Goal: Contribute content: Add original content to the website for others to see

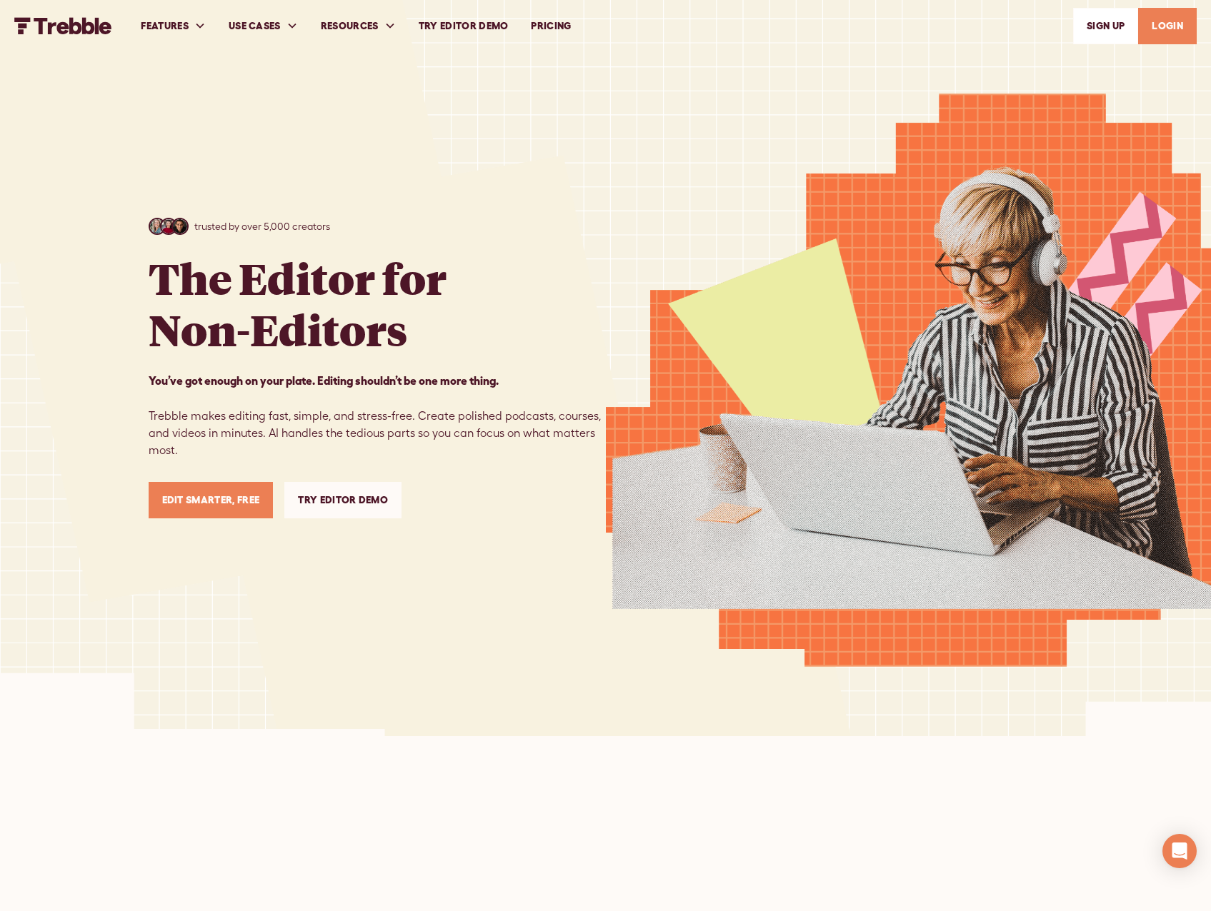
click at [241, 510] on link "Edit Smarter, Free" at bounding box center [211, 500] width 125 height 36
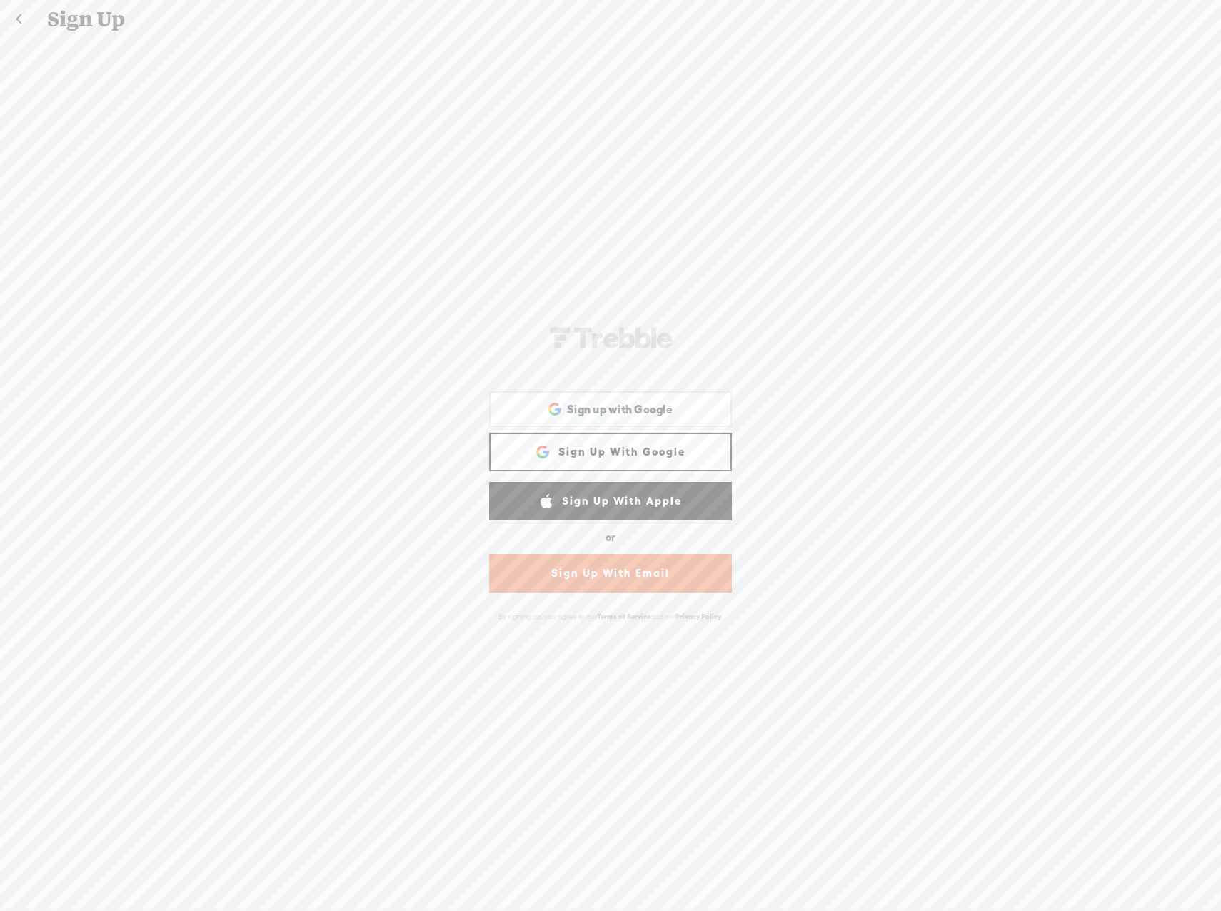
click at [631, 451] on link "Sign Up With Google" at bounding box center [610, 452] width 243 height 39
click at [651, 442] on link "Sign Up With Google" at bounding box center [610, 452] width 243 height 39
click at [588, 416] on span "Sign up with Google" at bounding box center [620, 409] width 106 height 15
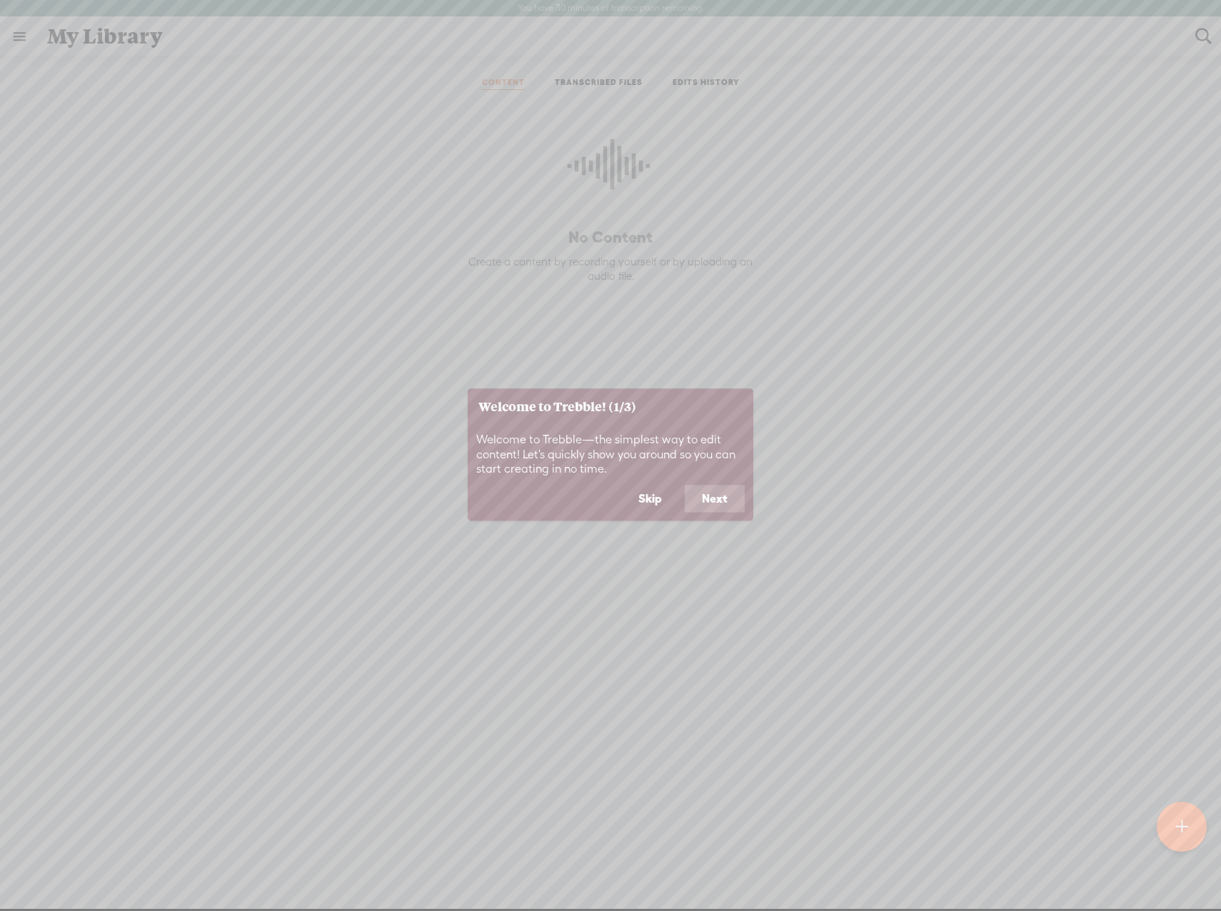
click at [713, 490] on button "Next" at bounding box center [715, 499] width 60 height 27
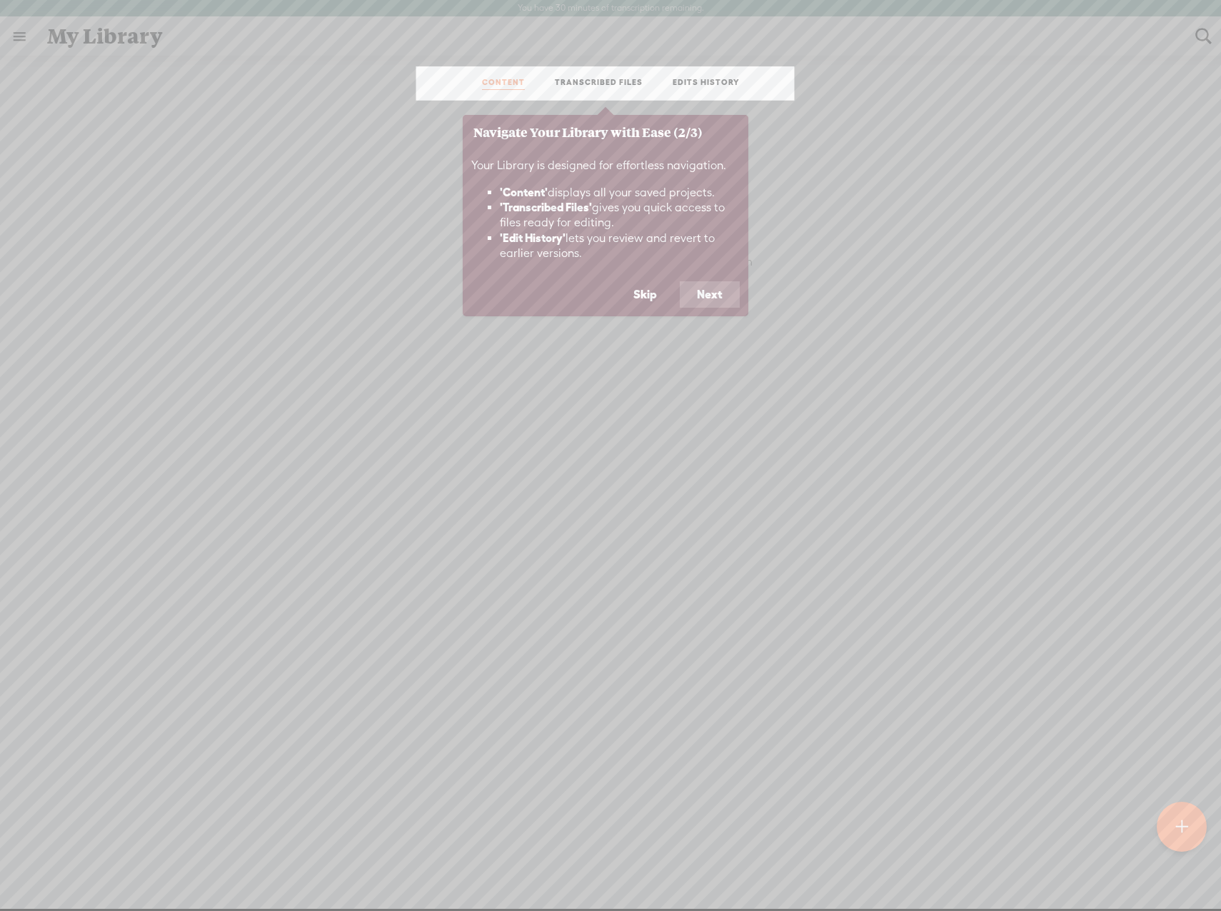
click at [714, 273] on div "Your Library is designed for effortless navigation. 'Content' displays all your…" at bounding box center [606, 215] width 286 height 131
click at [716, 294] on button "Next" at bounding box center [710, 294] width 60 height 27
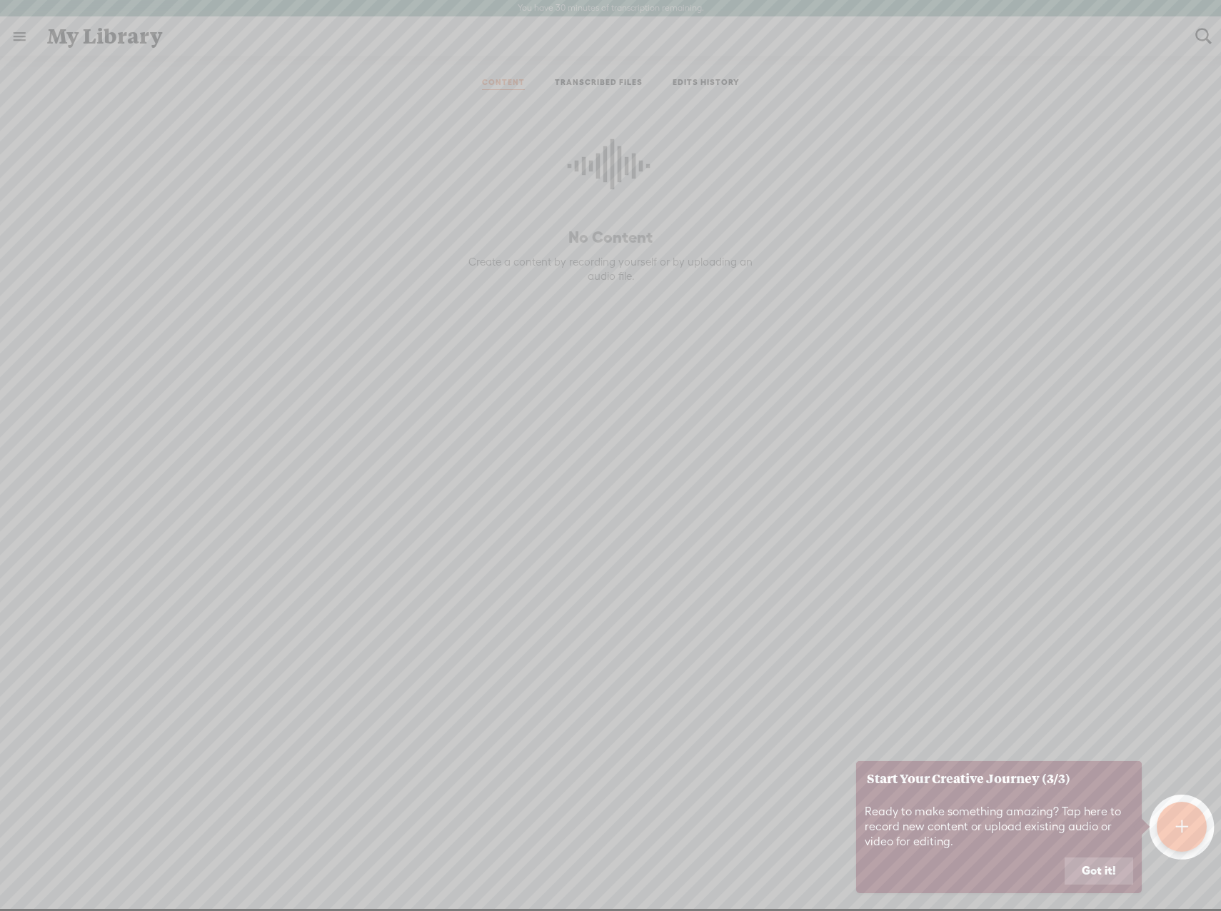
click at [1091, 880] on button "Got it!" at bounding box center [1099, 871] width 69 height 27
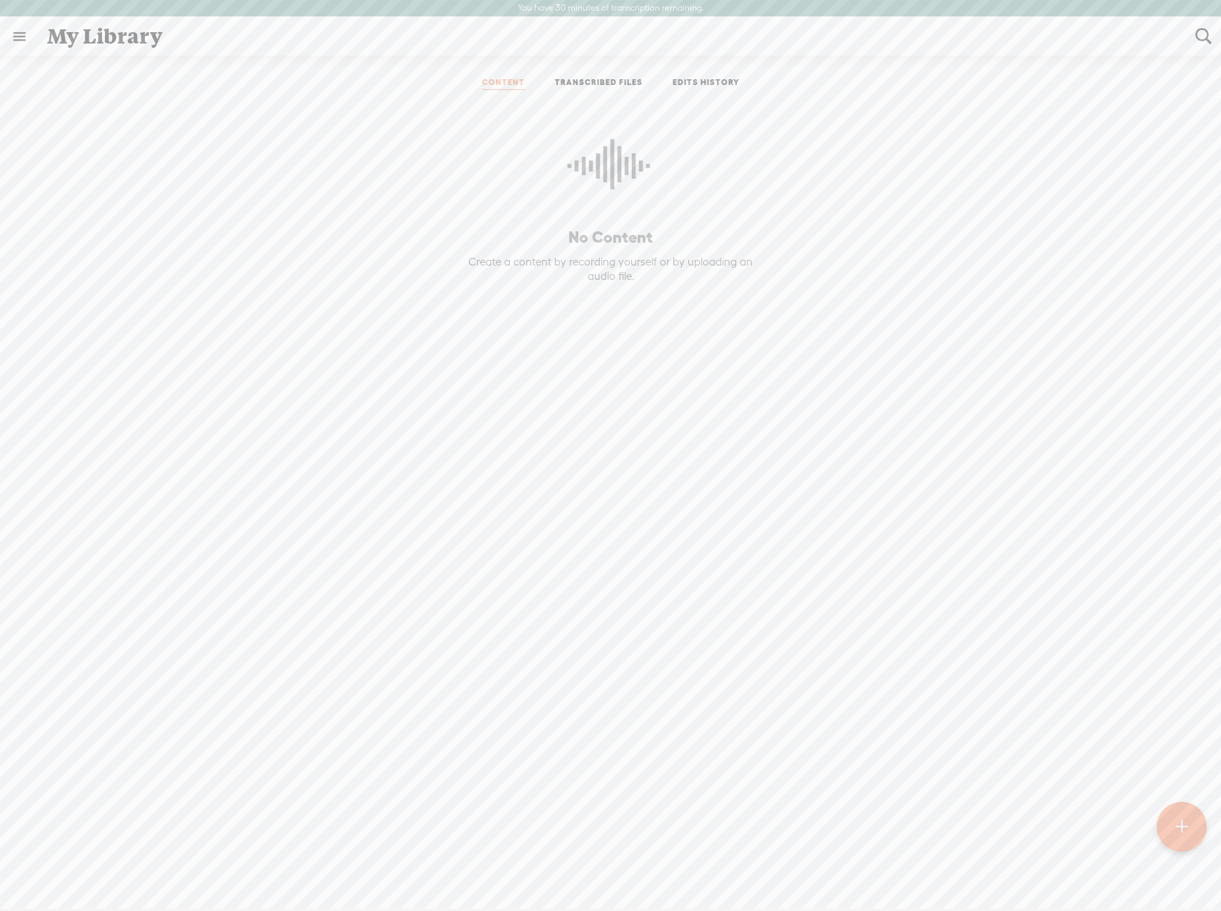
click at [1193, 838] on div at bounding box center [1182, 827] width 50 height 50
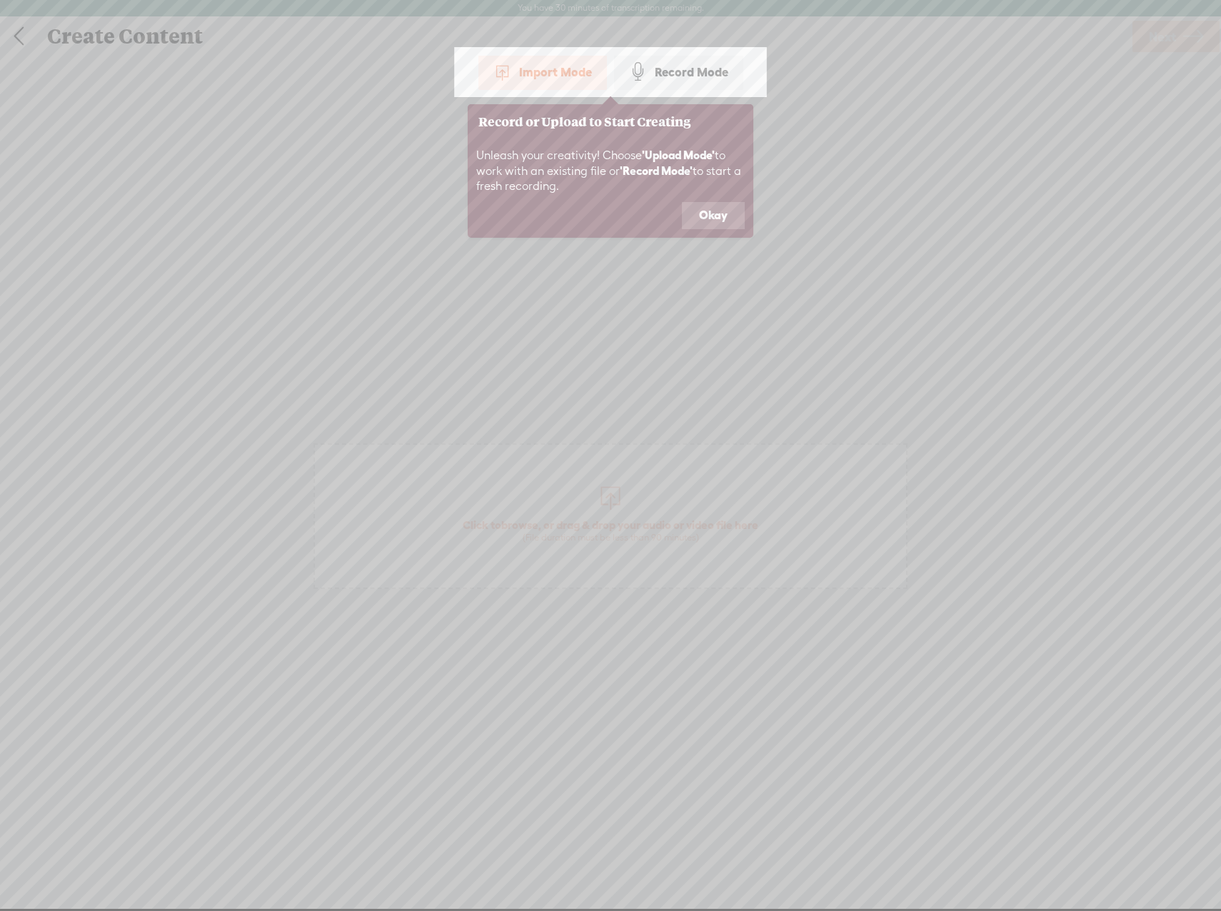
click at [711, 210] on button "Okay" at bounding box center [713, 215] width 63 height 27
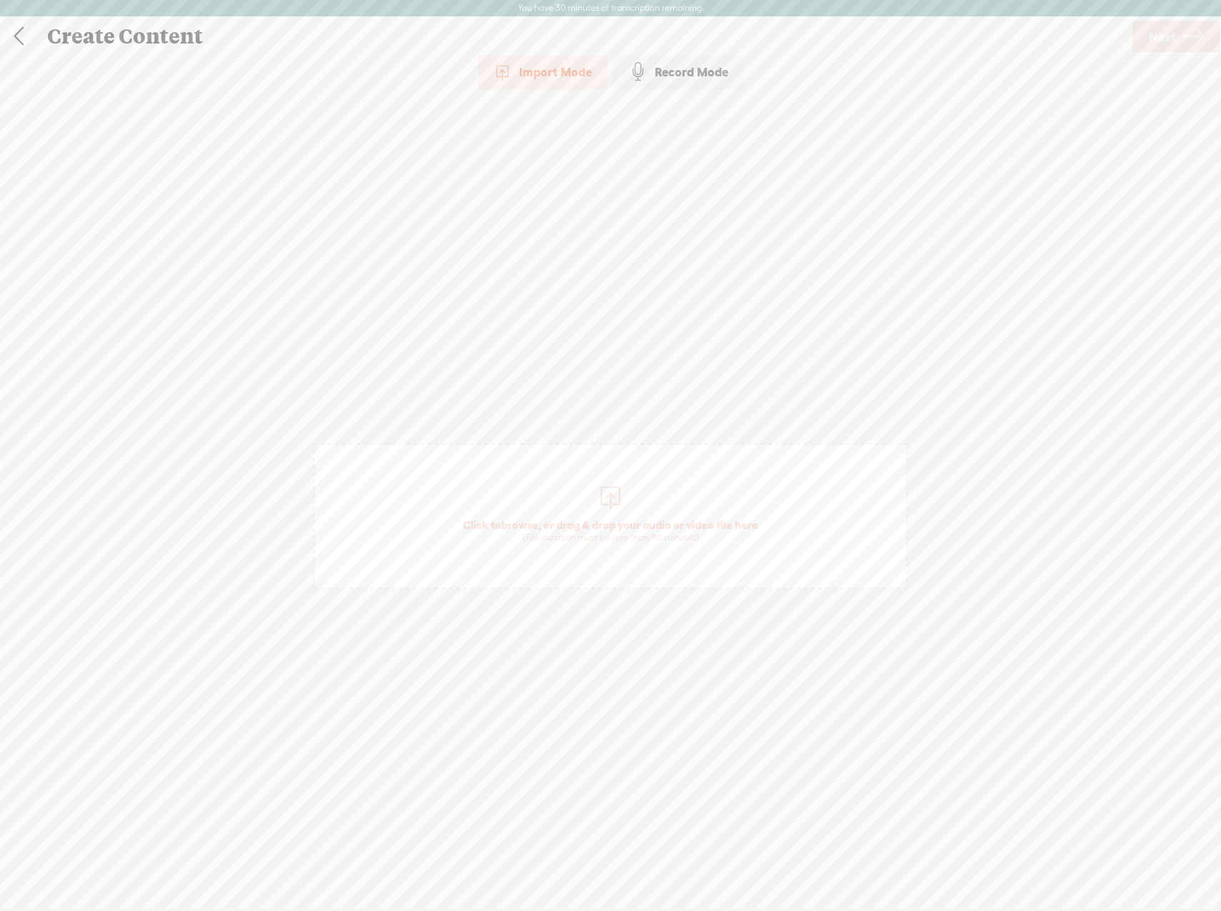
click at [670, 76] on div "Record Mode" at bounding box center [678, 72] width 129 height 36
click at [608, 863] on t at bounding box center [610, 869] width 41 height 41
click at [592, 885] on t at bounding box center [610, 879] width 41 height 41
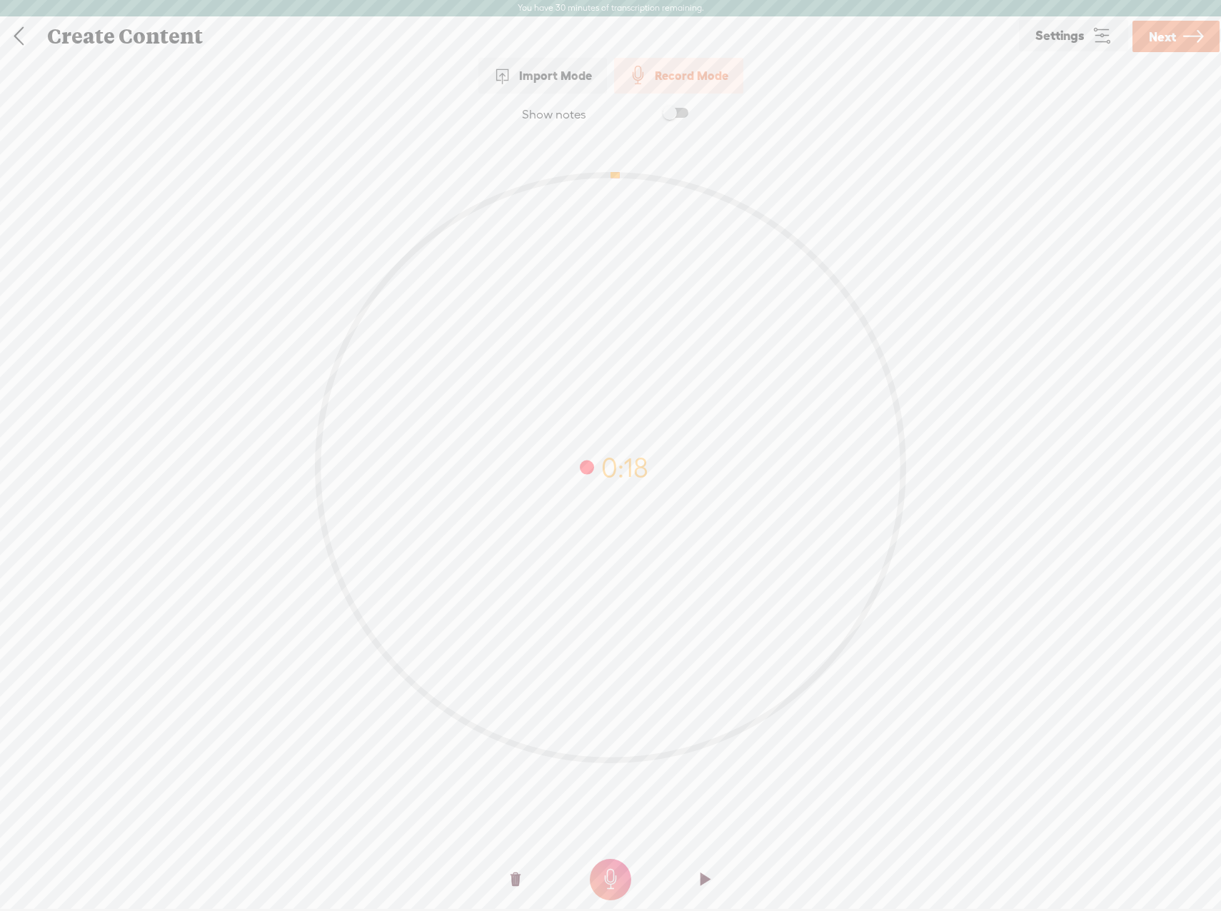
click at [722, 882] on o at bounding box center [705, 879] width 57 height 43
click at [514, 881] on t at bounding box center [516, 879] width 10 height 43
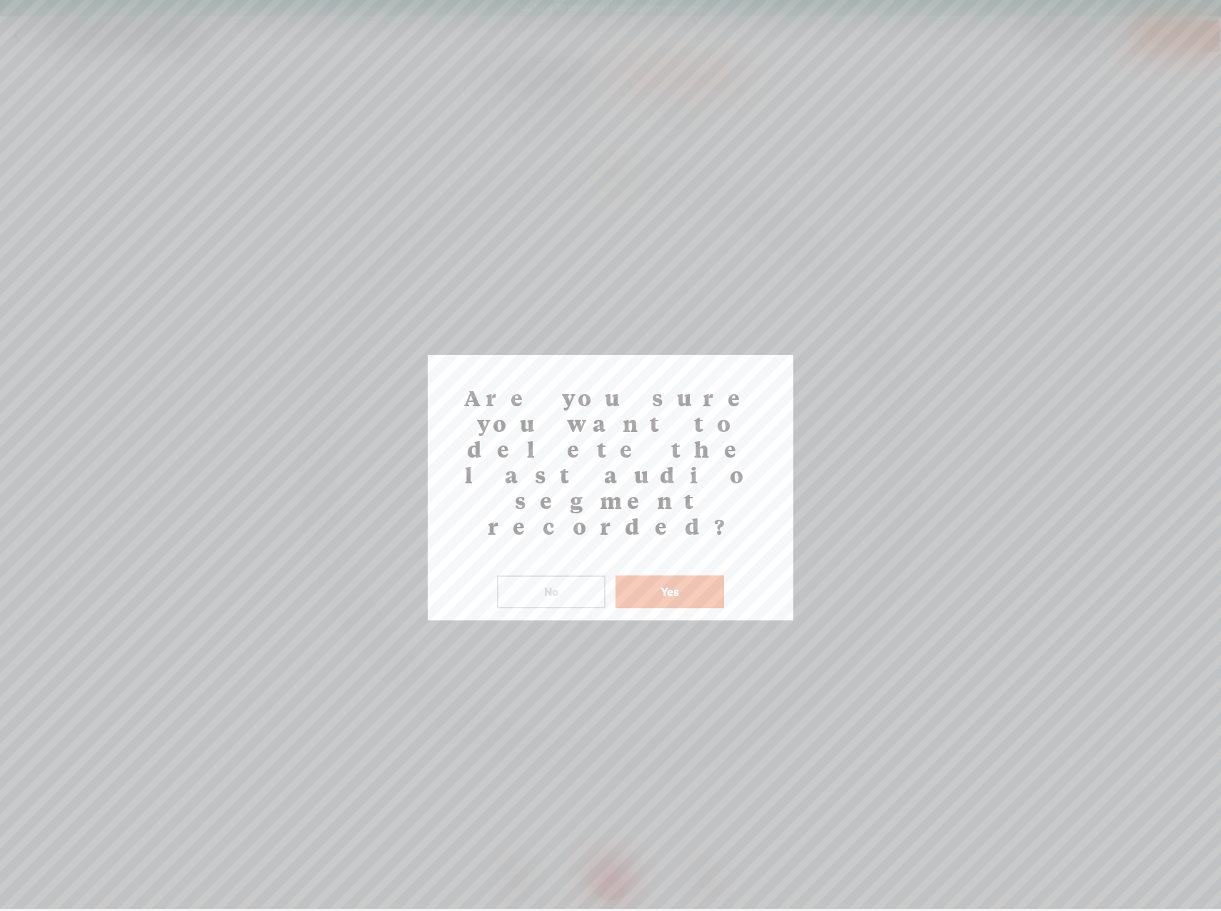
click at [706, 576] on button "Yes" at bounding box center [670, 592] width 109 height 33
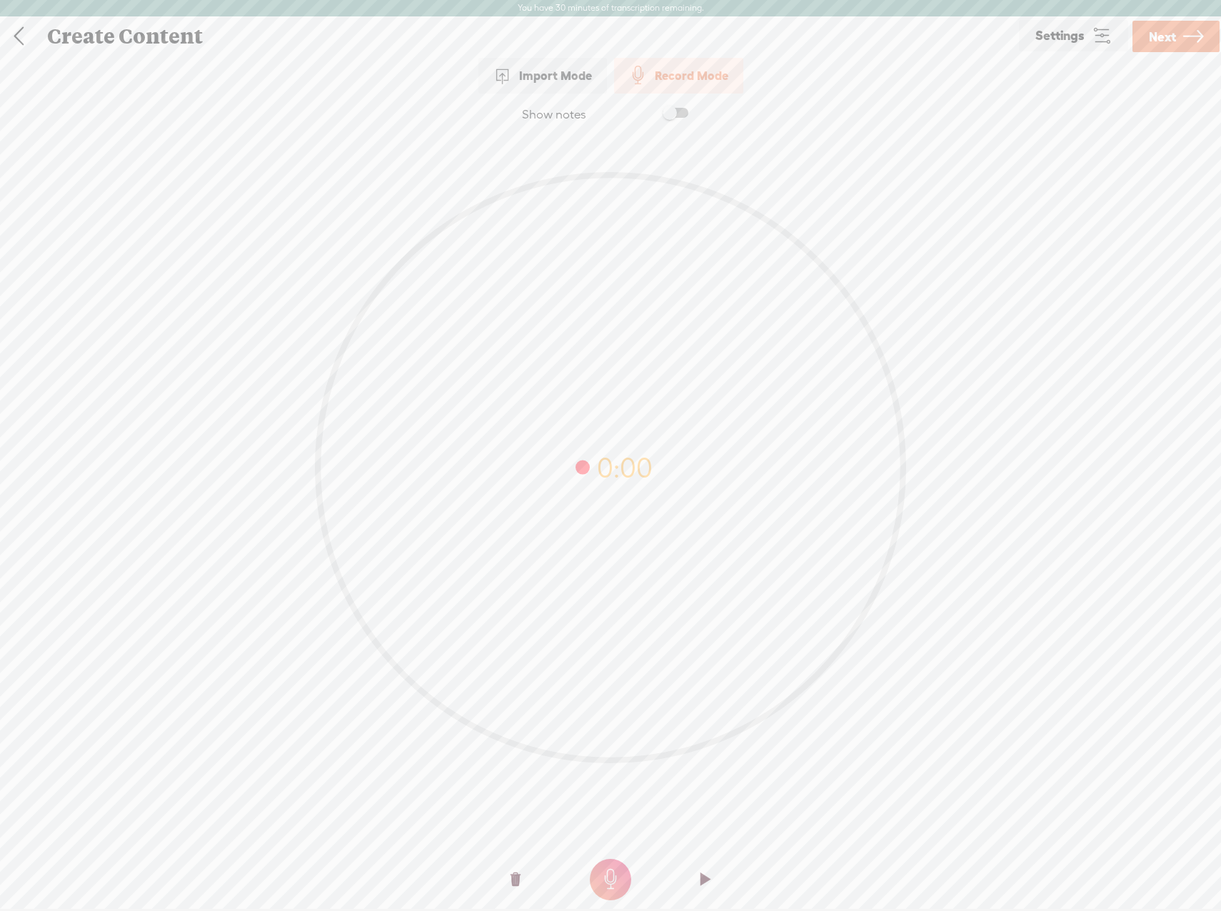
click at [1066, 39] on span "Settings" at bounding box center [1060, 36] width 49 height 14
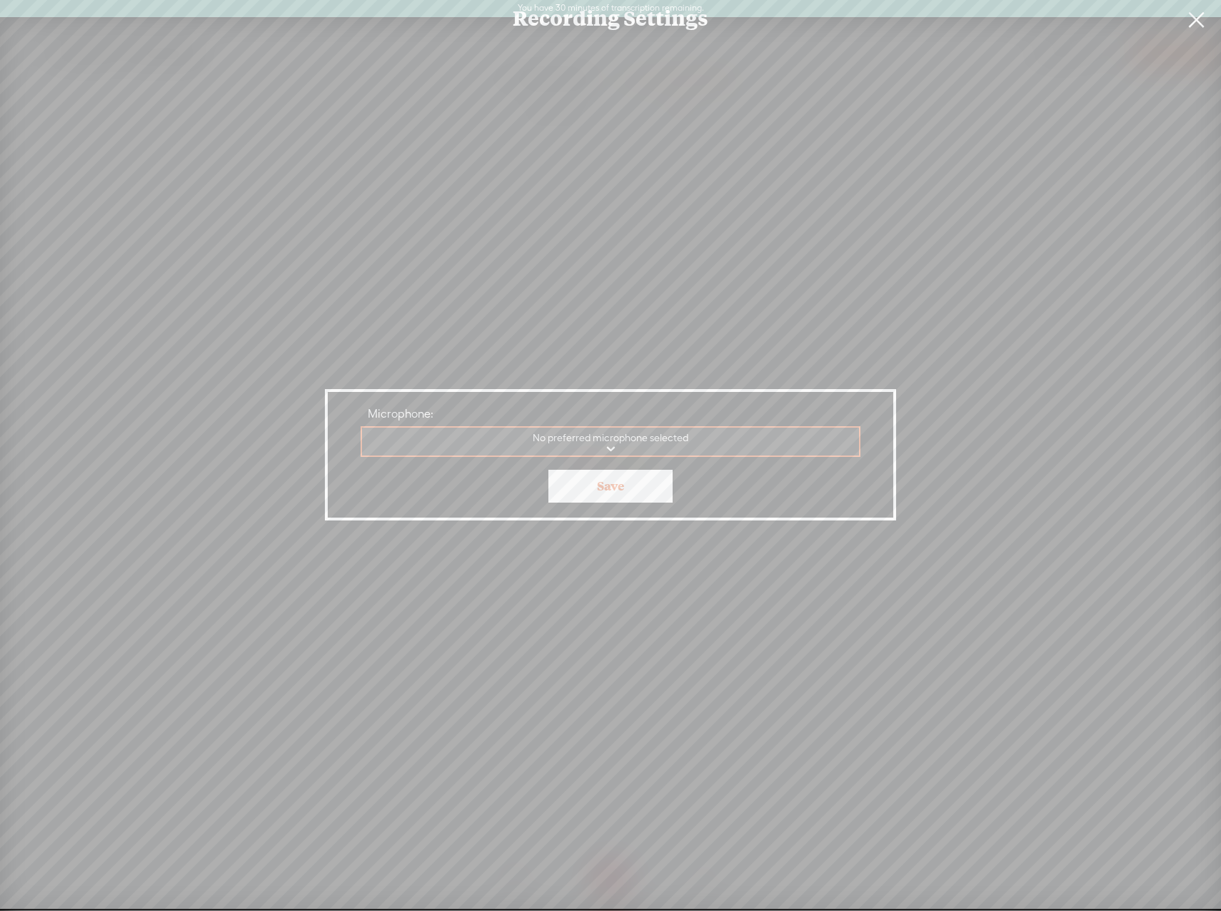
click at [619, 449] on select "Communications - Microphone Microphone Microphone No preferred microphone selec…" at bounding box center [611, 442] width 498 height 29
click at [749, 334] on div "Recording Settings Microphone: No preferred microphone selected Communications …" at bounding box center [610, 454] width 1221 height 909
drag, startPoint x: 609, startPoint y: 438, endPoint x: 582, endPoint y: 458, distance: 33.7
click at [609, 438] on select "Communications - Microphone Microphone Microphone No preferred microphone selec…" at bounding box center [611, 442] width 498 height 29
click at [582, 344] on div "Recording Settings Microphone: No preferred microphone selected Communications …" at bounding box center [610, 454] width 1221 height 909
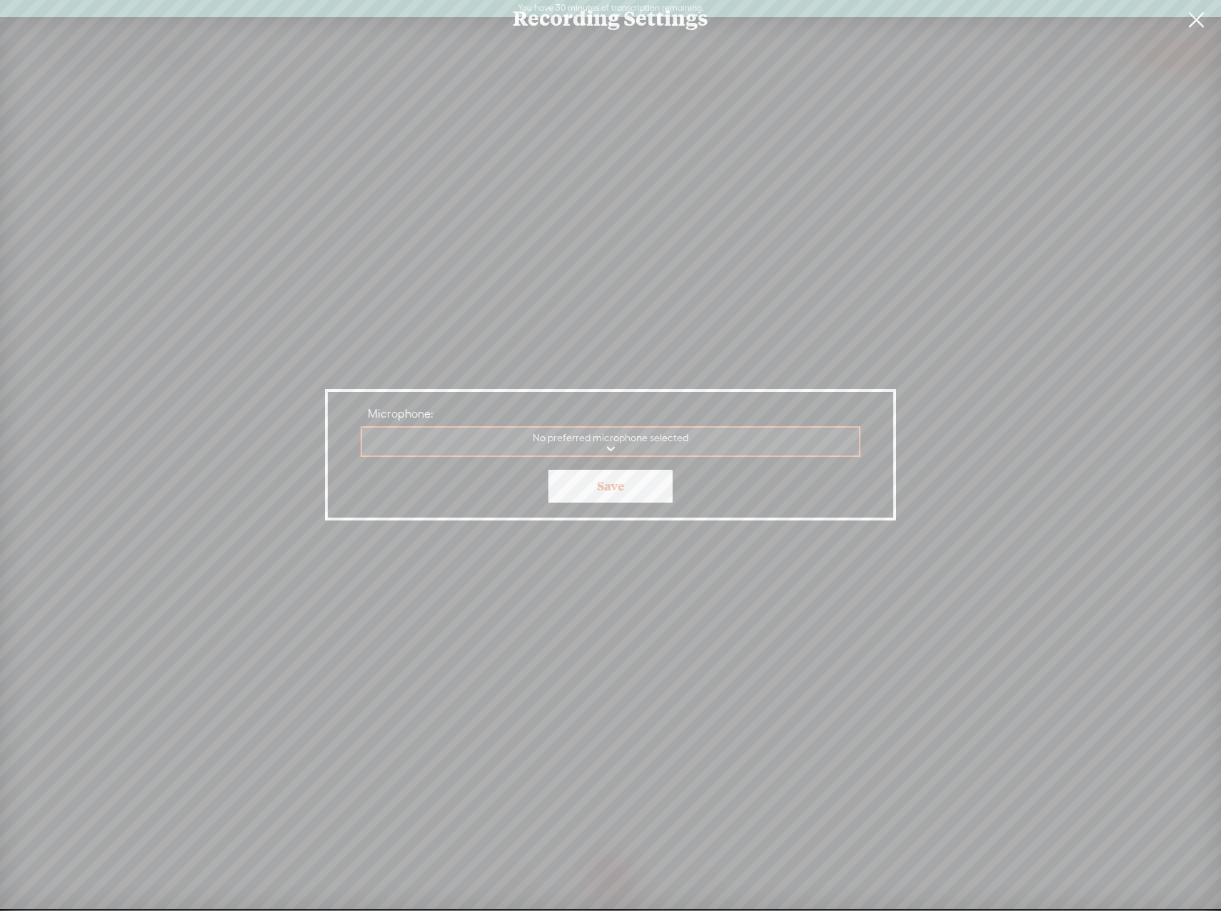
click at [693, 409] on label "Microphone:" at bounding box center [611, 414] width 500 height 15
click at [693, 428] on select "Communications - Microphone Microphone Microphone No preferred microphone selec…" at bounding box center [611, 442] width 498 height 29
click at [1205, 17] on link at bounding box center [1196, 20] width 36 height 40
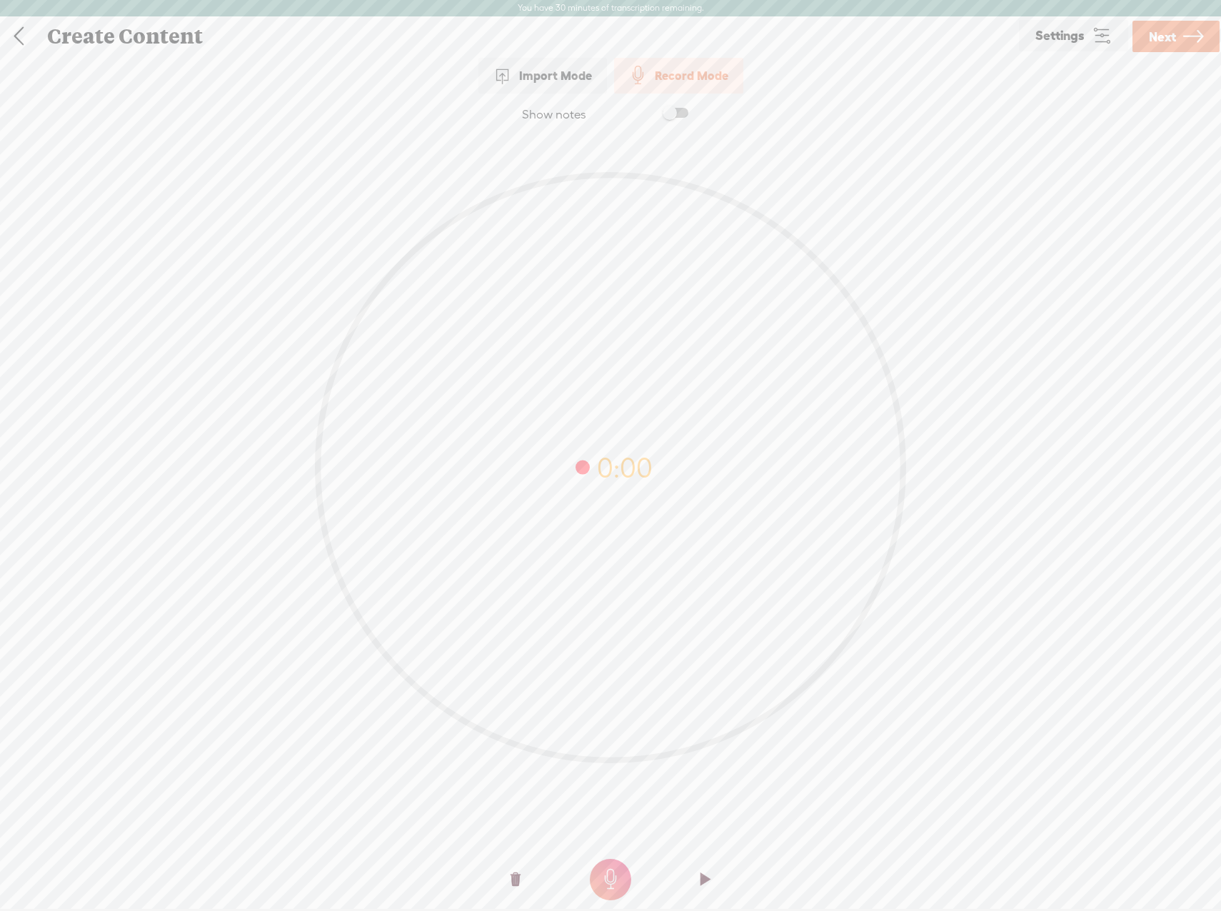
click at [1098, 35] on icon at bounding box center [1102, 36] width 20 height 20
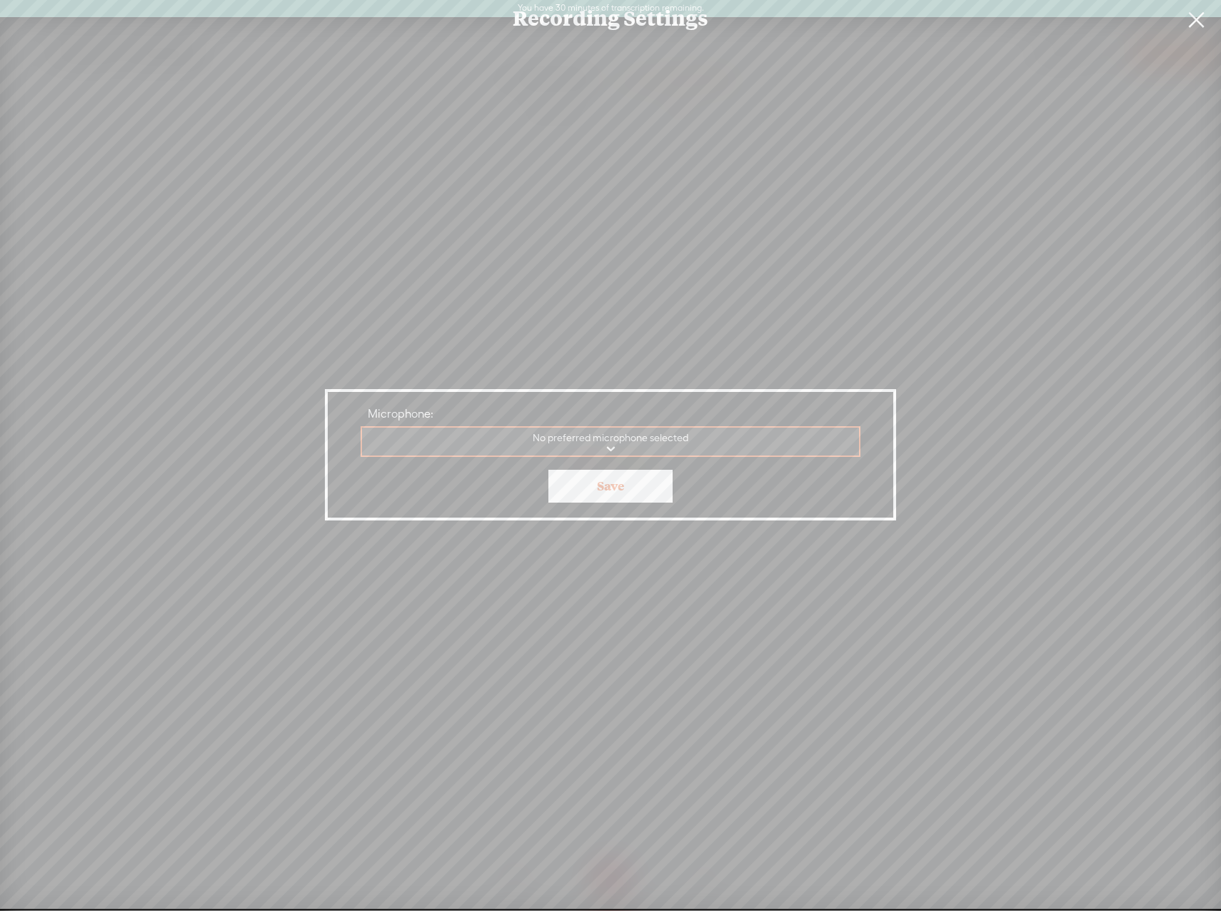
click at [651, 436] on select "Communications - Headset Microphone Headset Microphone No preferred microphone …" at bounding box center [611, 442] width 498 height 29
select select "d2caeff5db249c7c4479378412f28473d556d17c1fd4d03721025918f0f17d09"
click at [362, 428] on select "Communications - Headset Microphone Headset Microphone No preferred microphone …" at bounding box center [611, 442] width 498 height 29
click at [633, 502] on link "Save" at bounding box center [610, 486] width 124 height 33
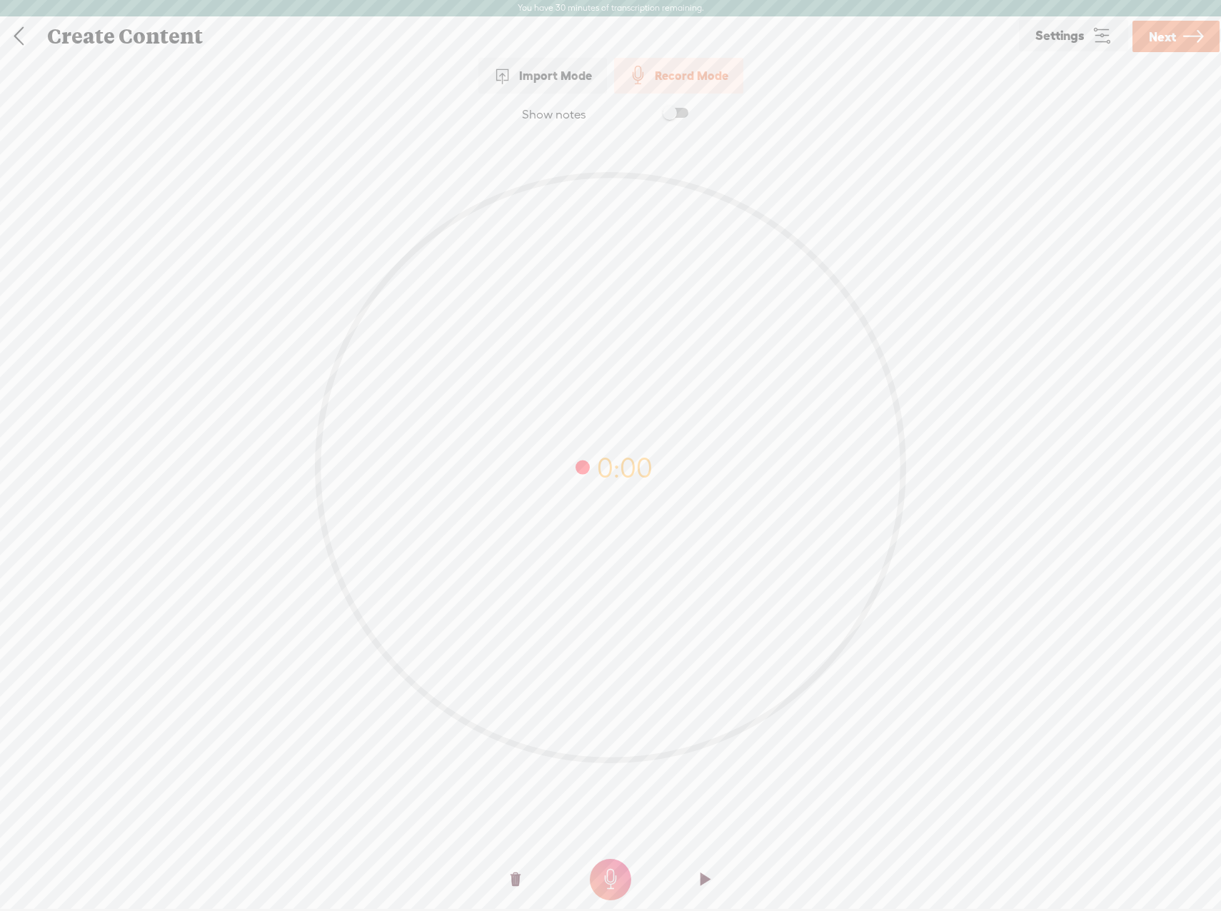
click at [628, 870] on t at bounding box center [610, 879] width 41 height 41
click at [605, 879] on t at bounding box center [610, 879] width 41 height 41
drag, startPoint x: 707, startPoint y: 879, endPoint x: 615, endPoint y: 794, distance: 125.3
click at [615, 794] on div "Show notes 59:41 0:18 1 0:18 Click here to start recording" at bounding box center [610, 508] width 1221 height 828
click at [696, 871] on o at bounding box center [705, 879] width 57 height 43
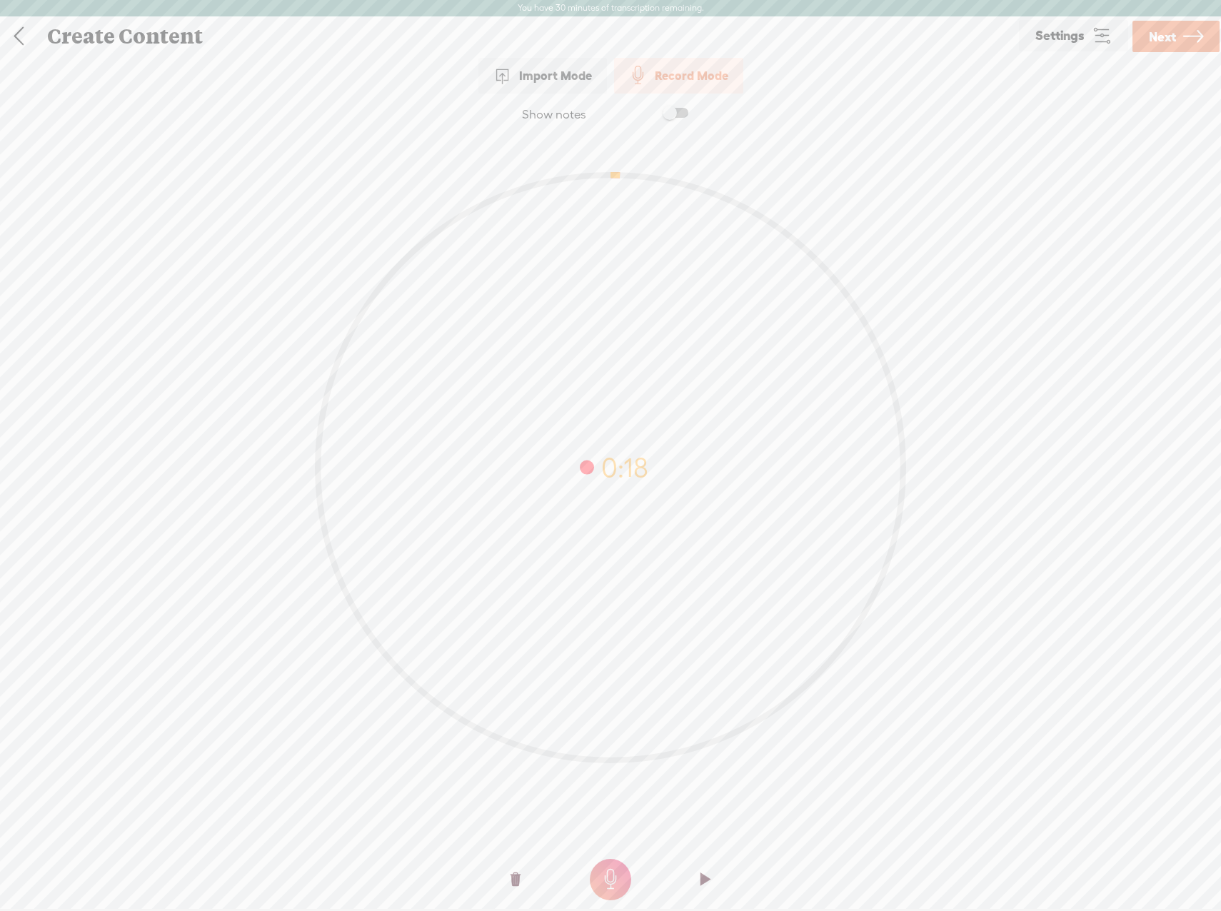
click at [943, 828] on div at bounding box center [610, 826] width 1221 height 54
click at [324, 194] on icon at bounding box center [610, 467] width 591 height 591
click at [511, 878] on t at bounding box center [516, 879] width 10 height 43
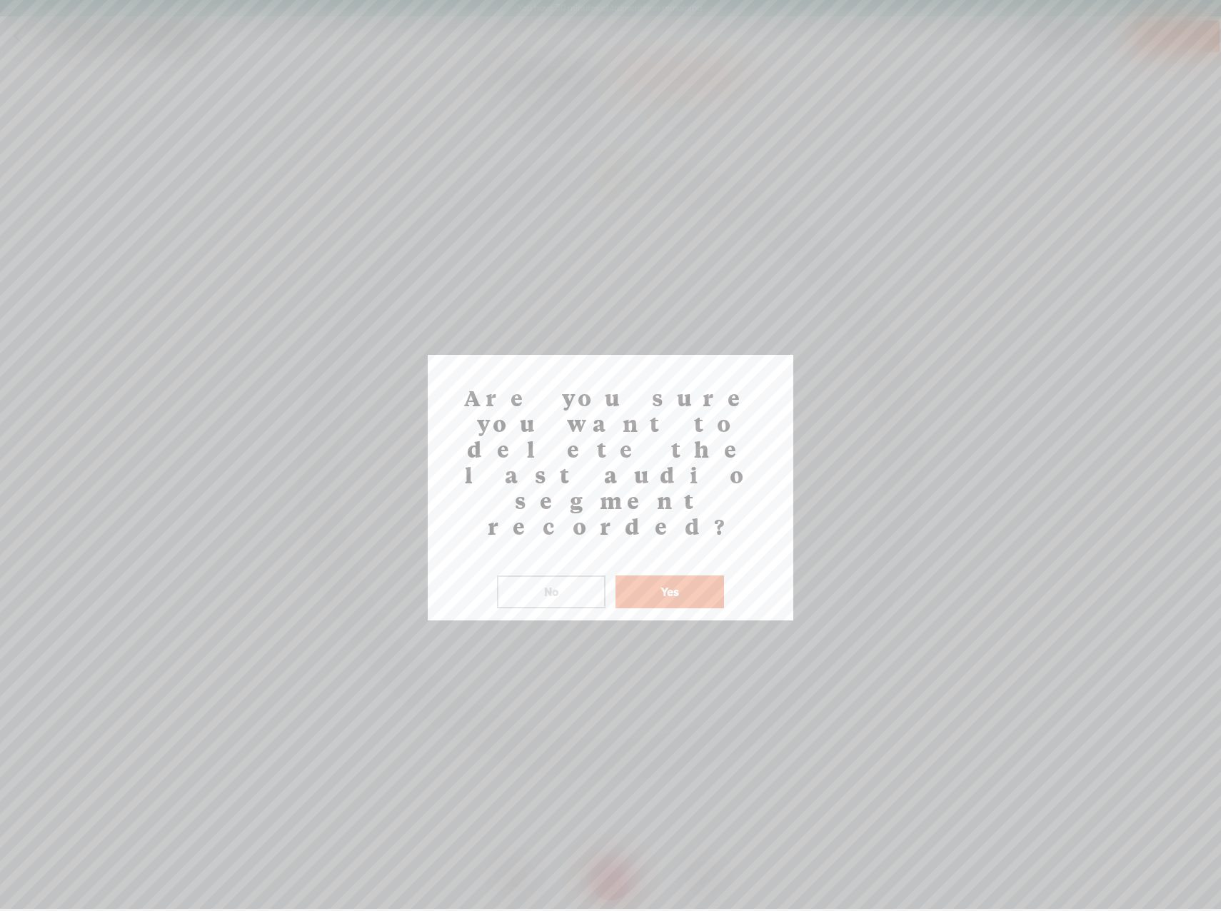
click at [652, 576] on button "Yes" at bounding box center [670, 592] width 109 height 33
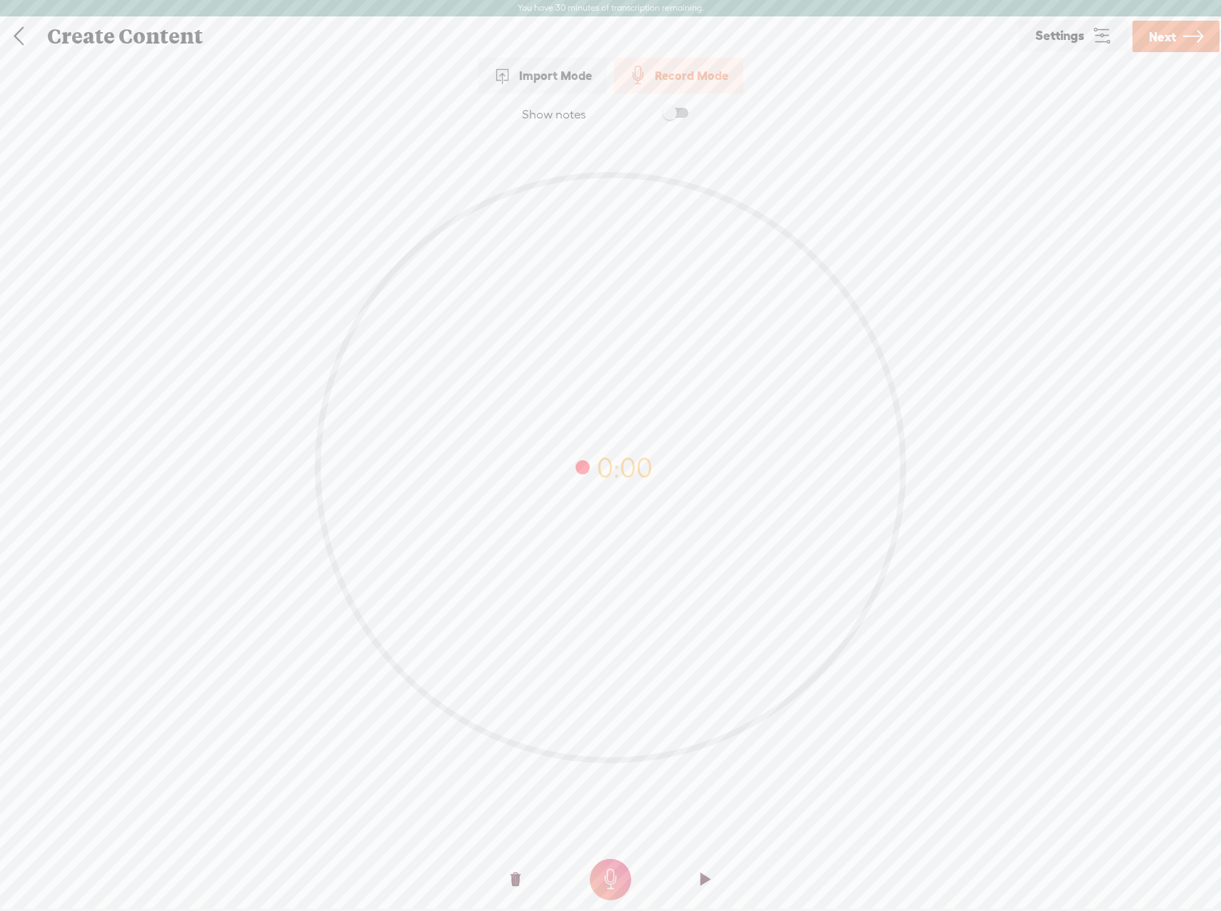
click at [604, 870] on t at bounding box center [610, 879] width 41 height 41
click at [616, 871] on t at bounding box center [610, 879] width 41 height 41
click at [707, 886] on t at bounding box center [706, 879] width 10 height 43
click at [622, 876] on t at bounding box center [610, 879] width 41 height 41
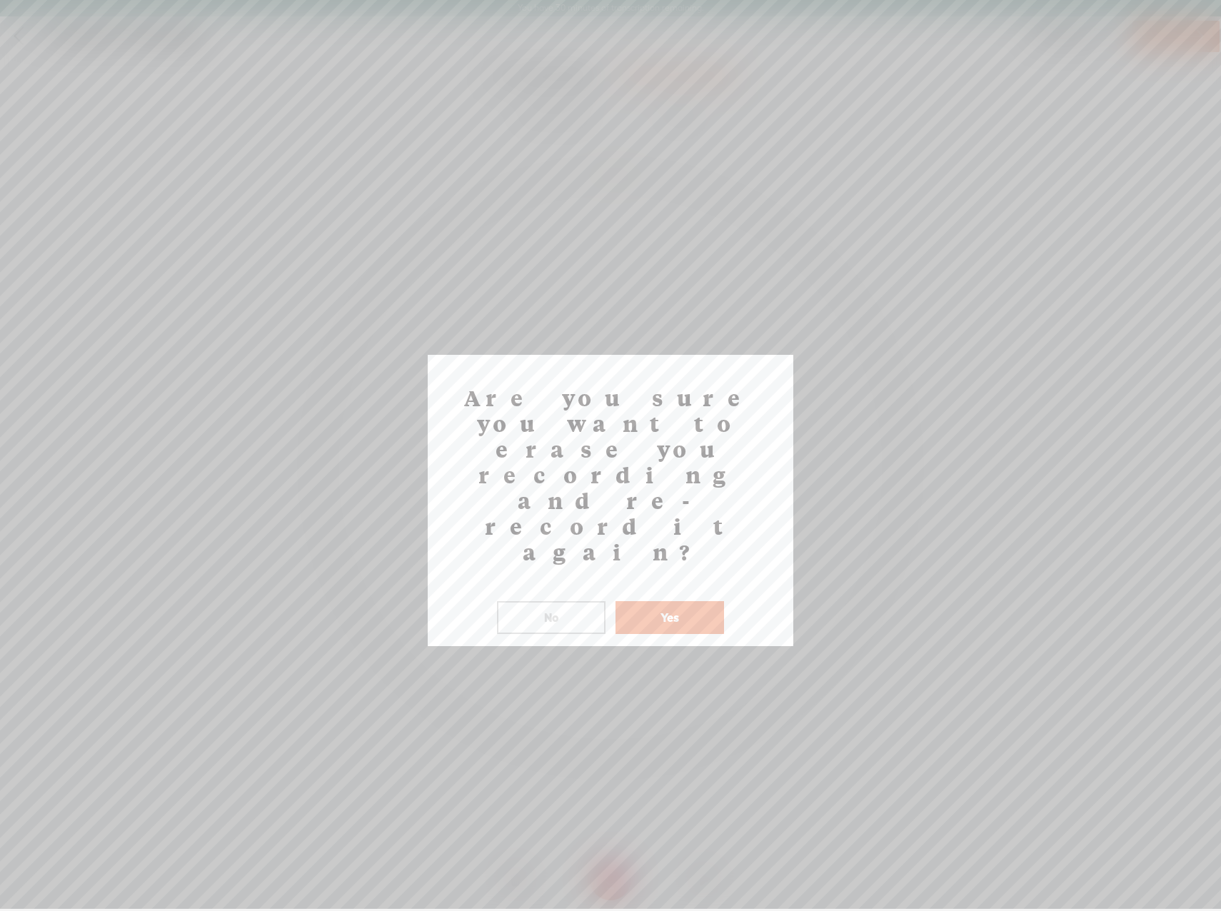
drag, startPoint x: 534, startPoint y: 525, endPoint x: 628, endPoint y: 655, distance: 160.1
click at [614, 728] on body "You have 30 minutes of transcription remaining. Upgrade to increase your limit …" at bounding box center [610, 454] width 1221 height 909
click at [648, 601] on button "Yes" at bounding box center [670, 617] width 109 height 33
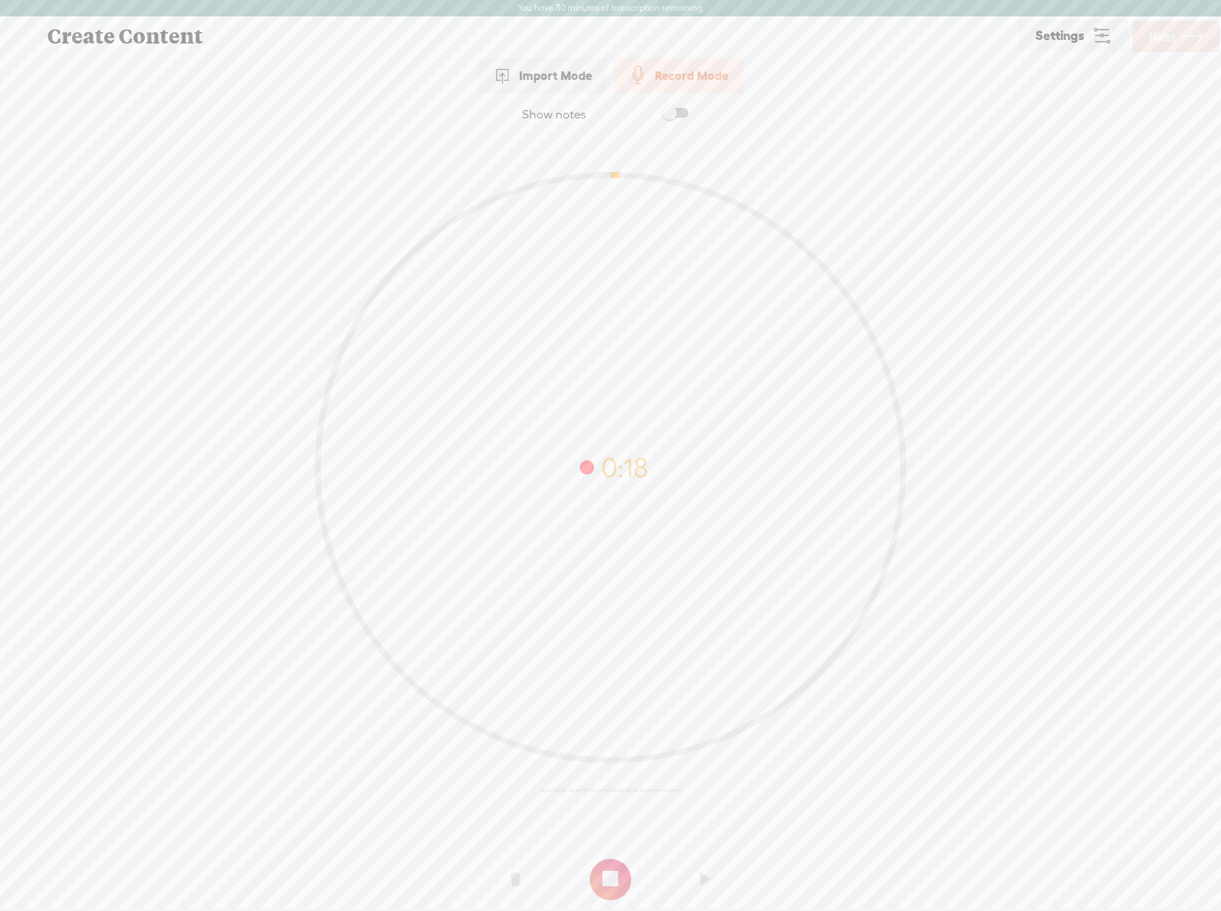
click at [608, 883] on t at bounding box center [610, 879] width 41 height 41
click at [1171, 36] on span "Next" at bounding box center [1162, 37] width 27 height 36
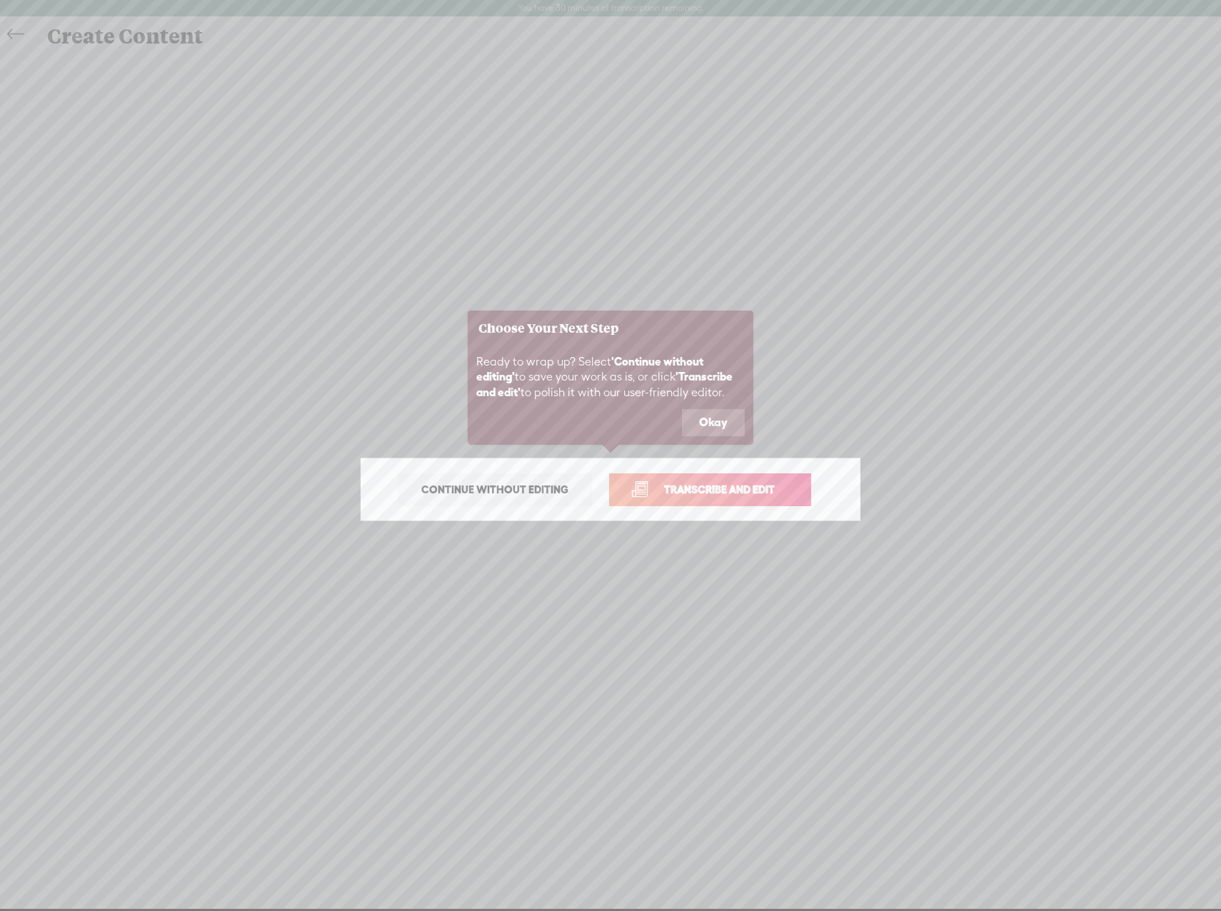
click at [631, 483] on link "Transcribe and edit" at bounding box center [710, 489] width 202 height 33
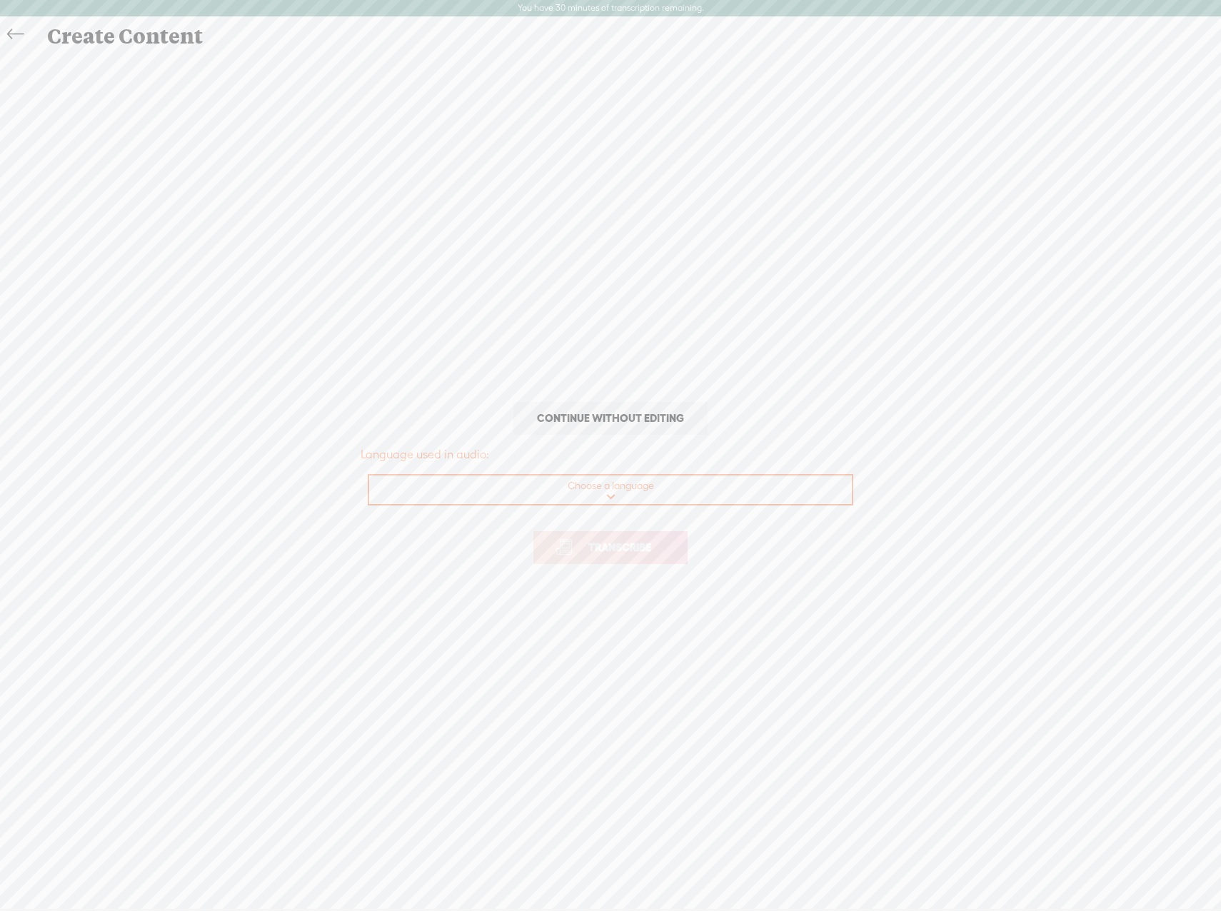
click at [565, 485] on select "Choose a language Afrikaans Albanian Amharic Arabic, Gulf Arabic, Modern Standa…" at bounding box center [611, 490] width 484 height 29
select select "en-US"
click at [369, 476] on select "Choose a language Afrikaans Albanian Amharic Arabic, Gulf Arabic, Modern Standa…" at bounding box center [611, 490] width 484 height 29
click at [631, 558] on link "Transcribe" at bounding box center [610, 547] width 154 height 33
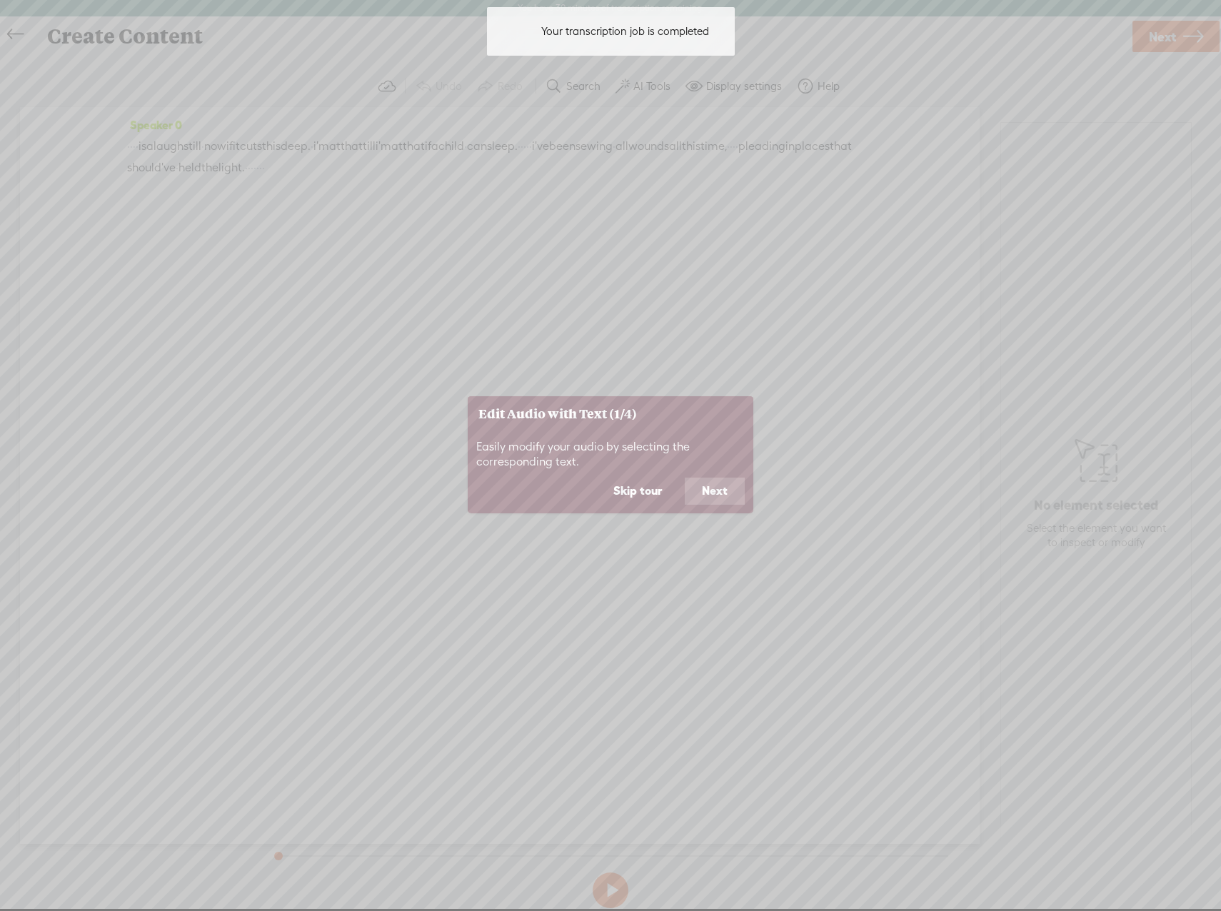
click at [636, 481] on button "Skip tour" at bounding box center [637, 491] width 83 height 27
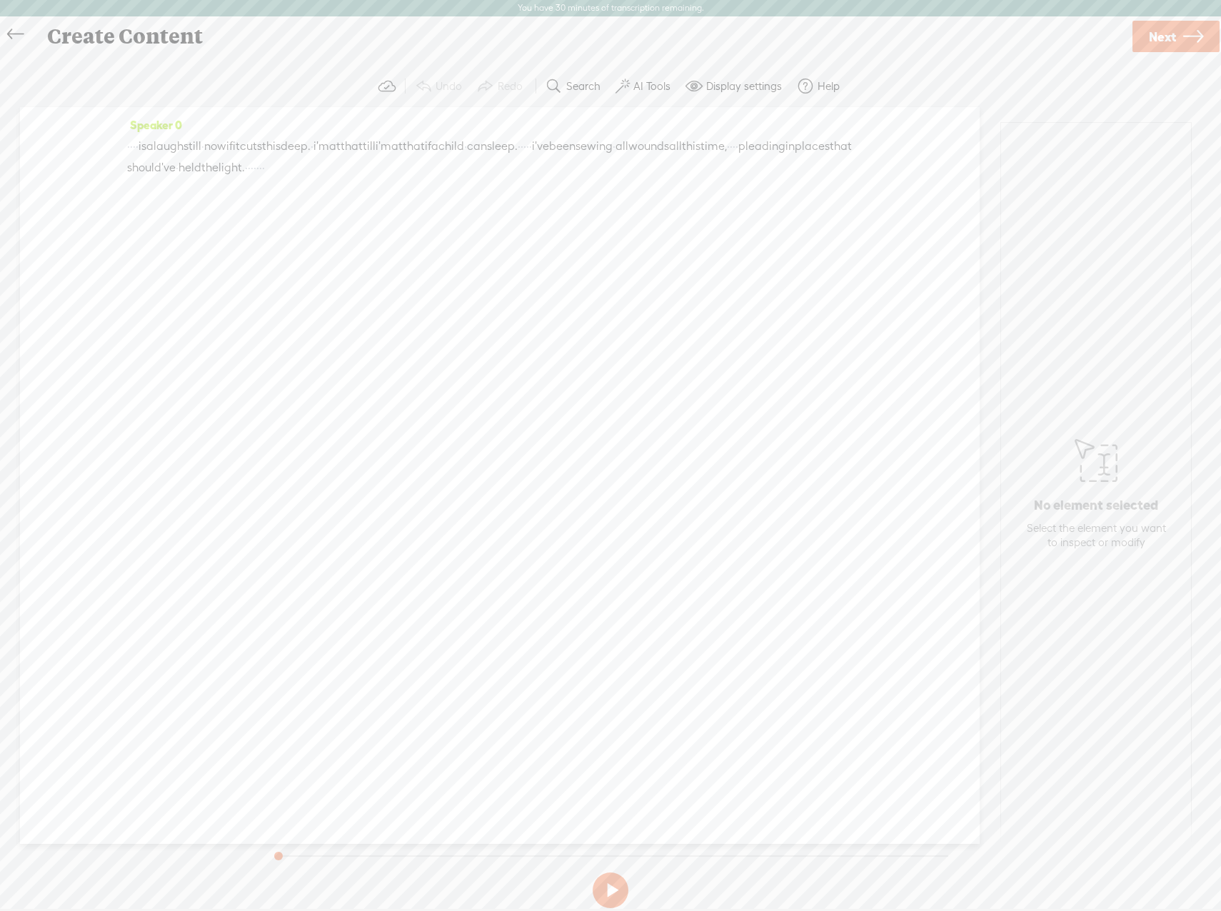
click at [262, 147] on span "cuts" at bounding box center [251, 146] width 22 height 21
click at [139, 145] on span "·" at bounding box center [137, 146] width 3 height 21
click at [176, 108] on span at bounding box center [181, 112] width 21 height 26
click at [154, 148] on span "a" at bounding box center [149, 146] width 7 height 21
click at [151, 119] on span "Insert" at bounding box center [155, 113] width 29 height 14
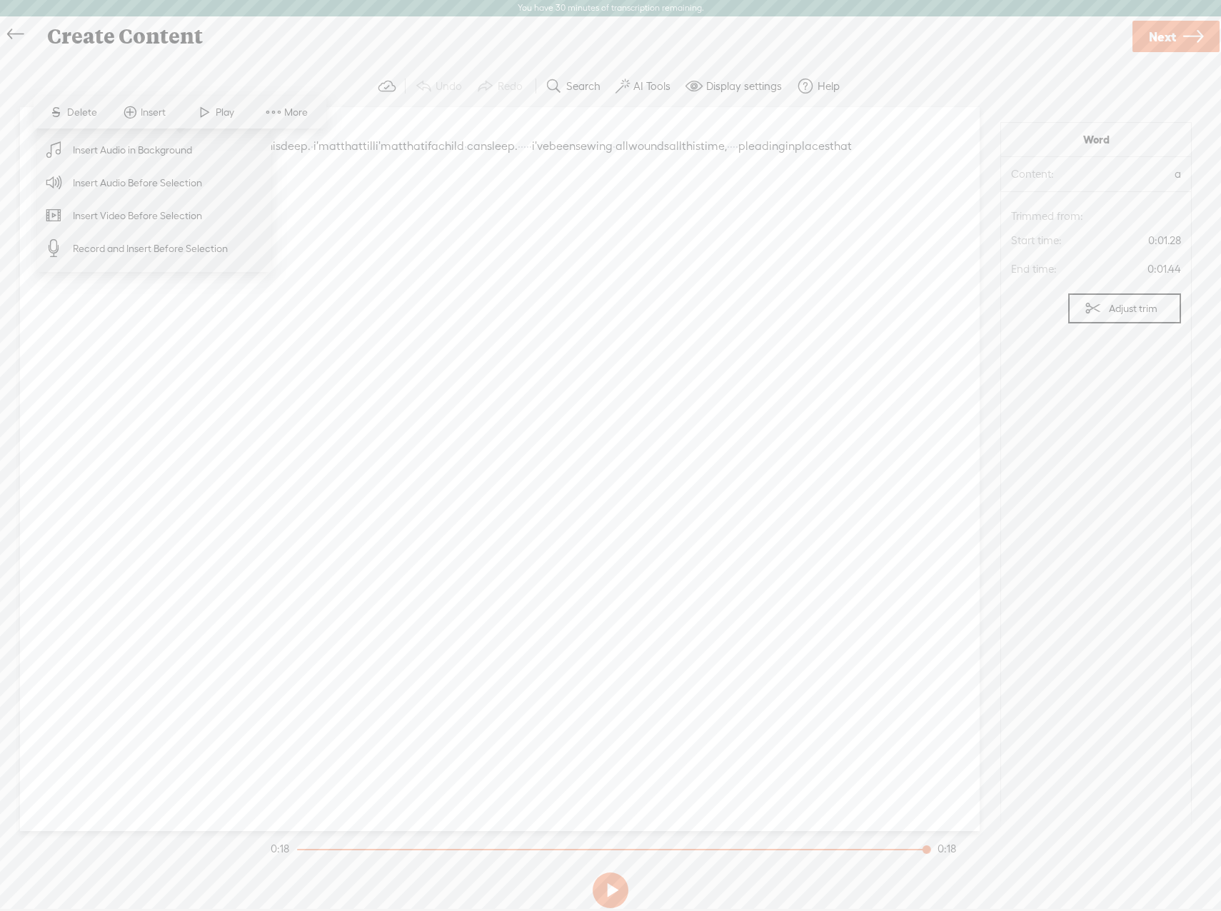
click at [558, 232] on div "Speaker 0 · · · · is a laugh still · now if it cuts this deep. · i'm at that ti…" at bounding box center [500, 469] width 960 height 724
click at [532, 138] on span "·" at bounding box center [530, 146] width 3 height 21
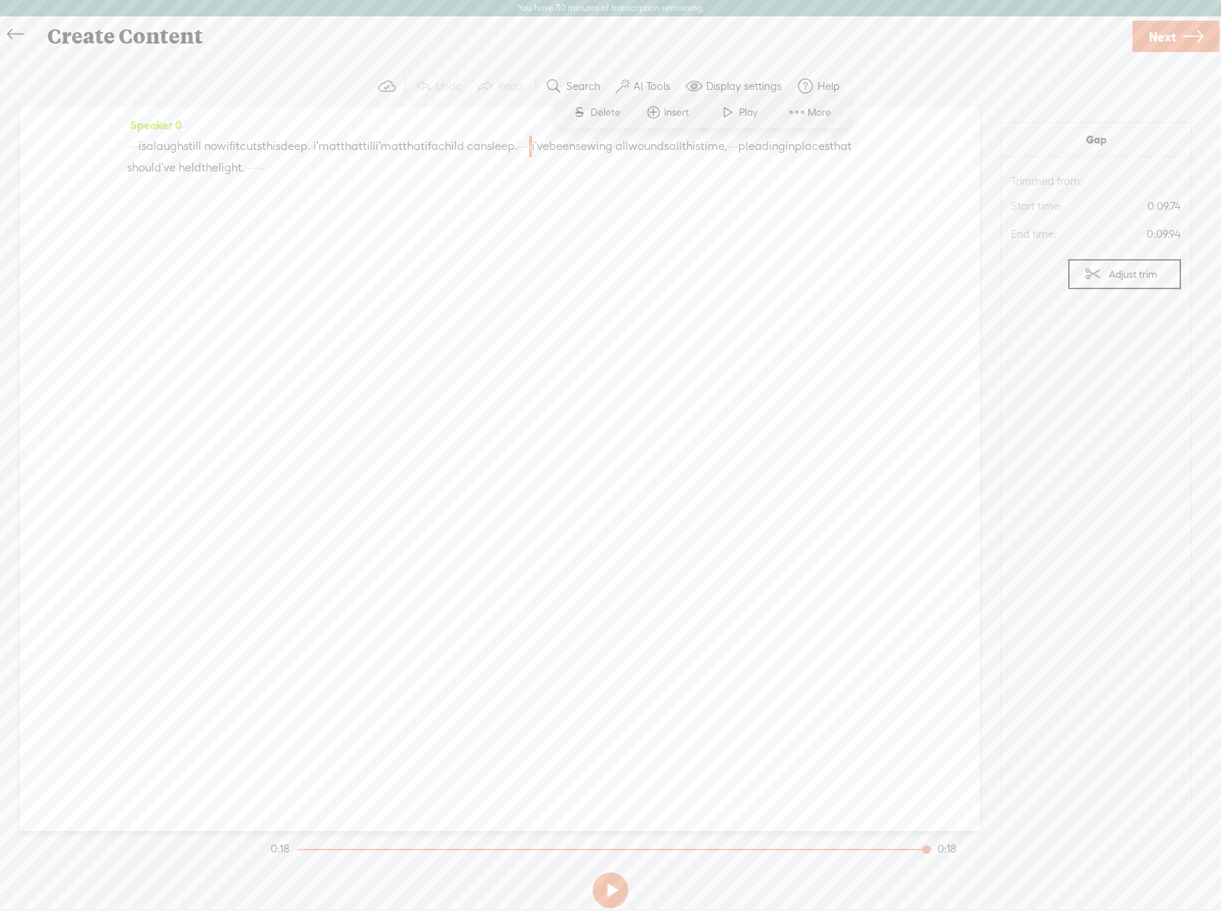
click at [523, 143] on span "·" at bounding box center [522, 146] width 3 height 21
drag, startPoint x: 671, startPoint y: 147, endPoint x: 706, endPoint y: 152, distance: 34.6
click at [706, 152] on div "· · · · is a laugh still · now if it cuts this deep. · i'm at that till i'm at …" at bounding box center [500, 157] width 746 height 43
click at [581, 118] on span "S" at bounding box center [579, 112] width 21 height 26
click at [518, 149] on span "sleep." at bounding box center [502, 146] width 31 height 21
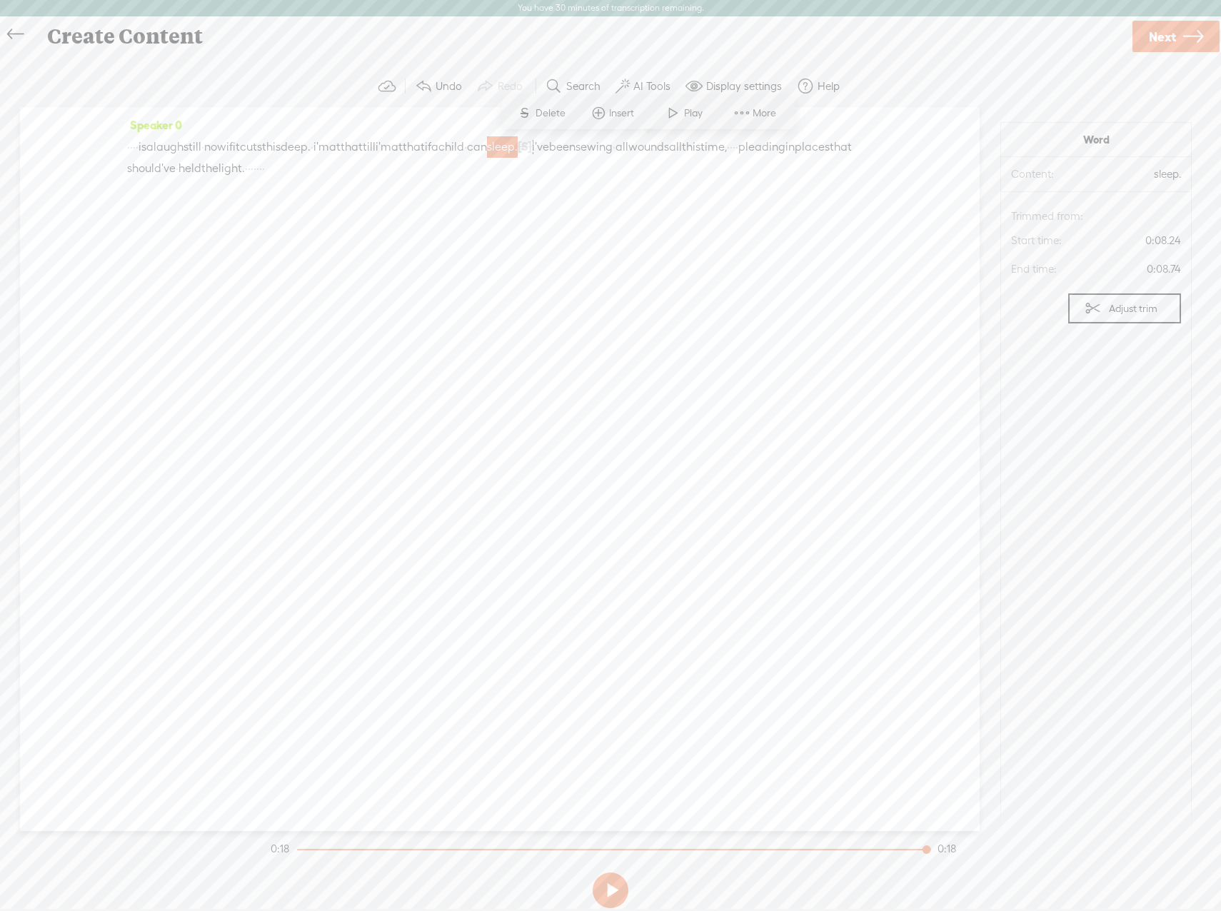
click at [609, 898] on button at bounding box center [611, 891] width 36 height 36
drag, startPoint x: 158, startPoint y: 146, endPoint x: 134, endPoint y: 146, distance: 24.3
click at [134, 146] on div "· · · · is a laugh still · now if it cuts this deep. · i'm at that till i'm at …" at bounding box center [500, 158] width 746 height 44
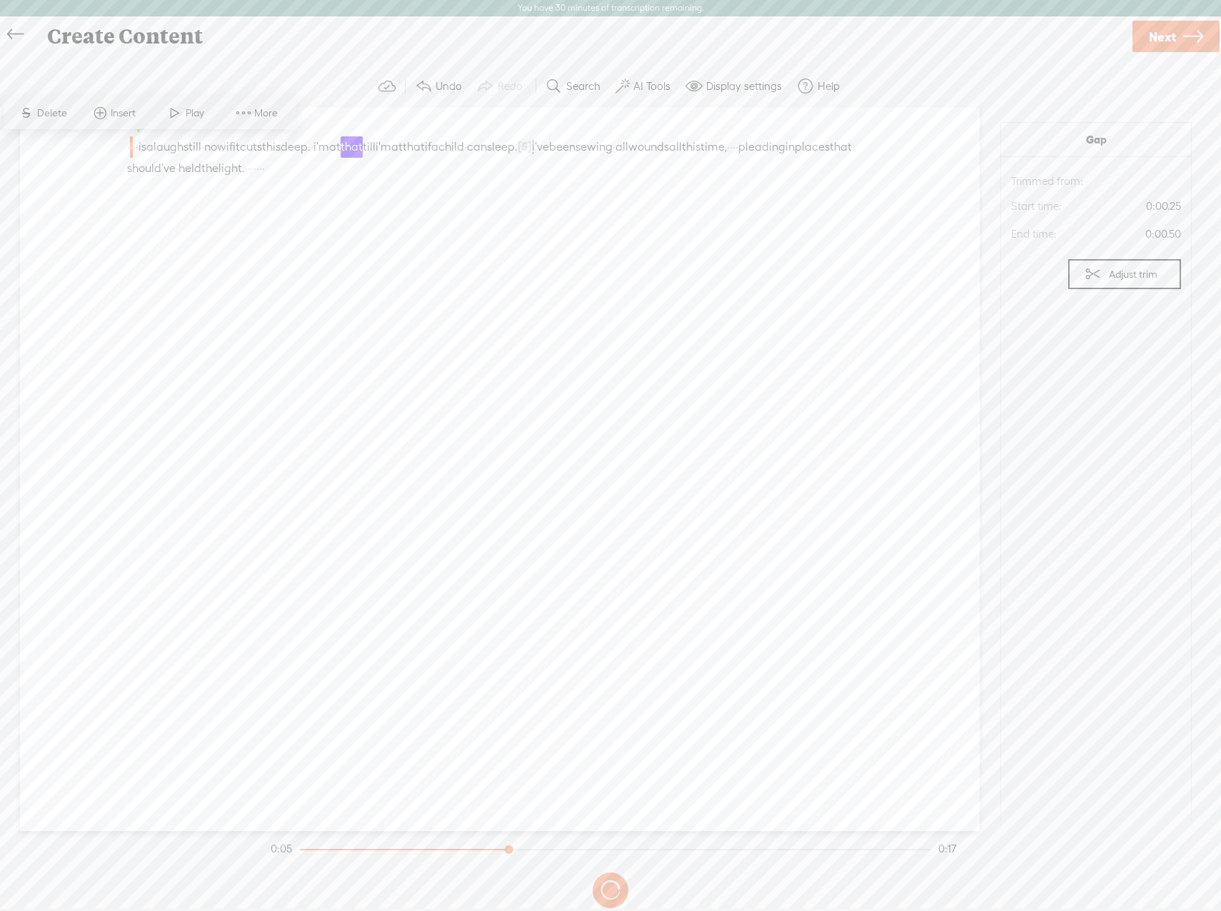
drag, startPoint x: 129, startPoint y: 146, endPoint x: 159, endPoint y: 148, distance: 30.0
click at [159, 148] on div "· · · · is a laugh still · now if it cuts this deep. · i'm at that till i'm at …" at bounding box center [500, 158] width 746 height 44
click at [139, 146] on span "·" at bounding box center [137, 146] width 3 height 21
click at [1086, 274] on span at bounding box center [1093, 274] width 17 height 17
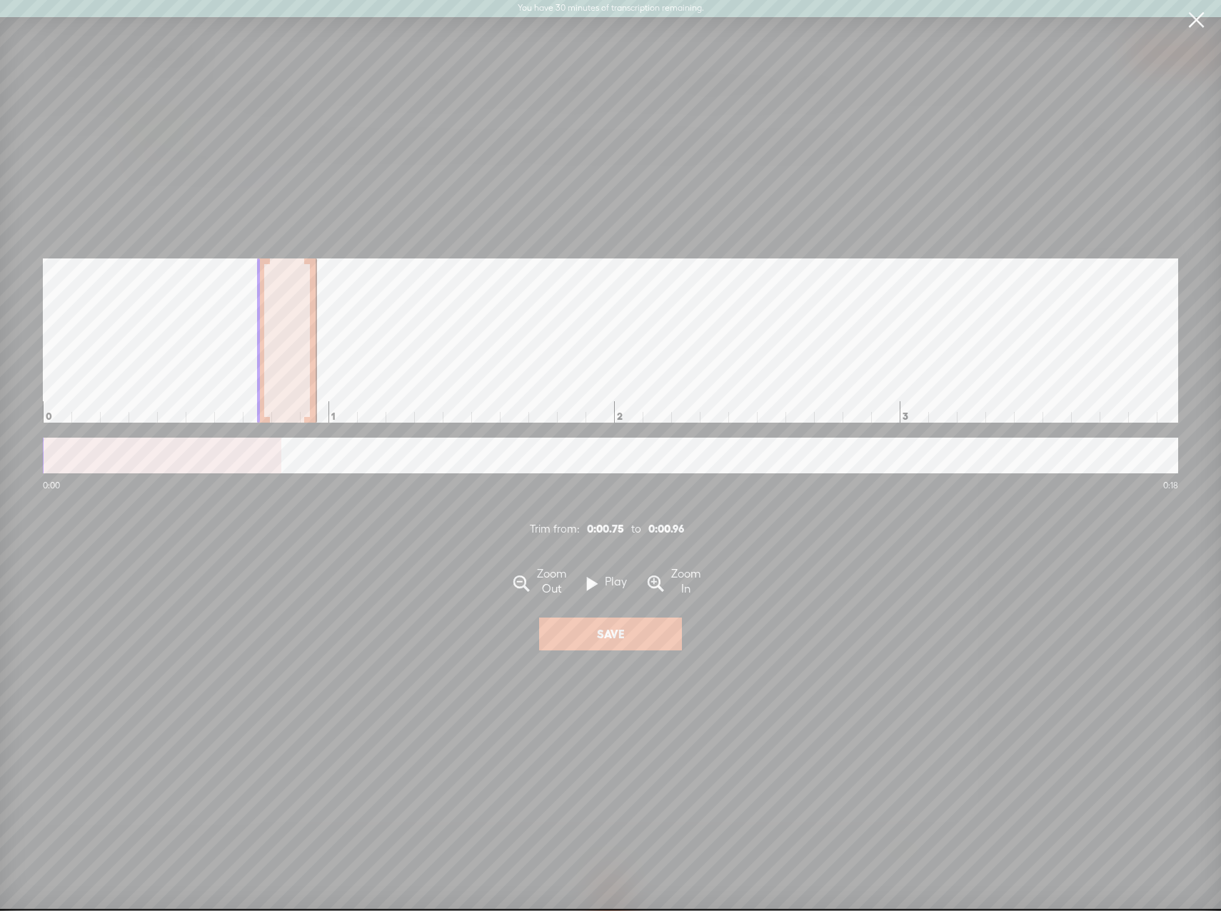
drag, startPoint x: 51, startPoint y: 334, endPoint x: 128, endPoint y: 333, distance: 76.4
click at [1090, 227] on section "0:00 0:18 Trim from: 0:00.75 to 0:00.96 Zoom Out Play Gap Zoom In Save" at bounding box center [611, 455] width 1136 height 838
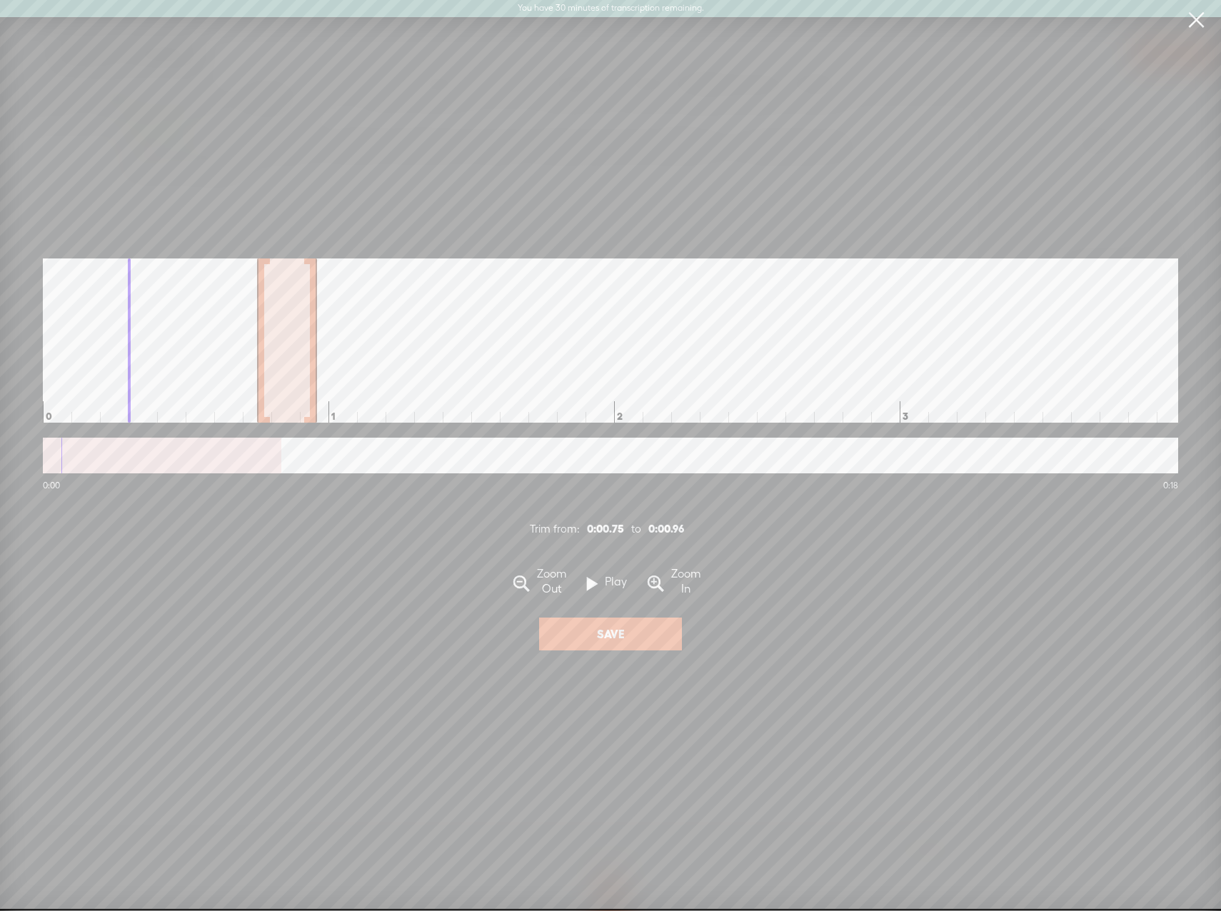
click at [258, 357] on div at bounding box center [260, 341] width 7 height 164
click at [1188, 21] on link at bounding box center [1196, 20] width 36 height 40
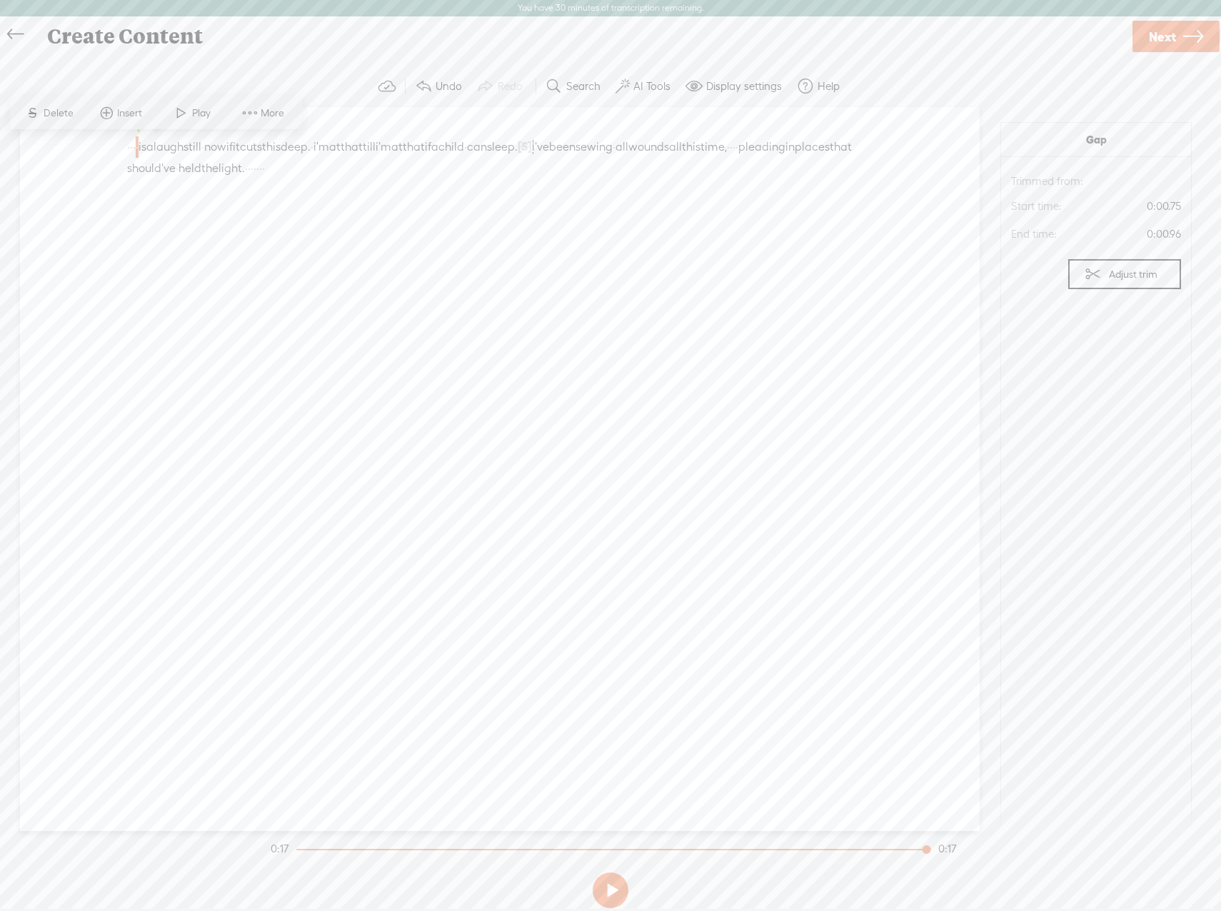
click at [321, 186] on div "Speaker 0 · · · · is a laugh still · now if it cuts this deep. · i'm at that ti…" at bounding box center [500, 152] width 746 height 76
click at [738, 158] on span "pleading" at bounding box center [761, 146] width 47 height 21
click at [532, 146] on span "[S]" at bounding box center [525, 146] width 14 height 13
click at [673, 113] on span "Restore" at bounding box center [687, 113] width 38 height 14
click at [647, 82] on label "AI Tools" at bounding box center [651, 86] width 37 height 14
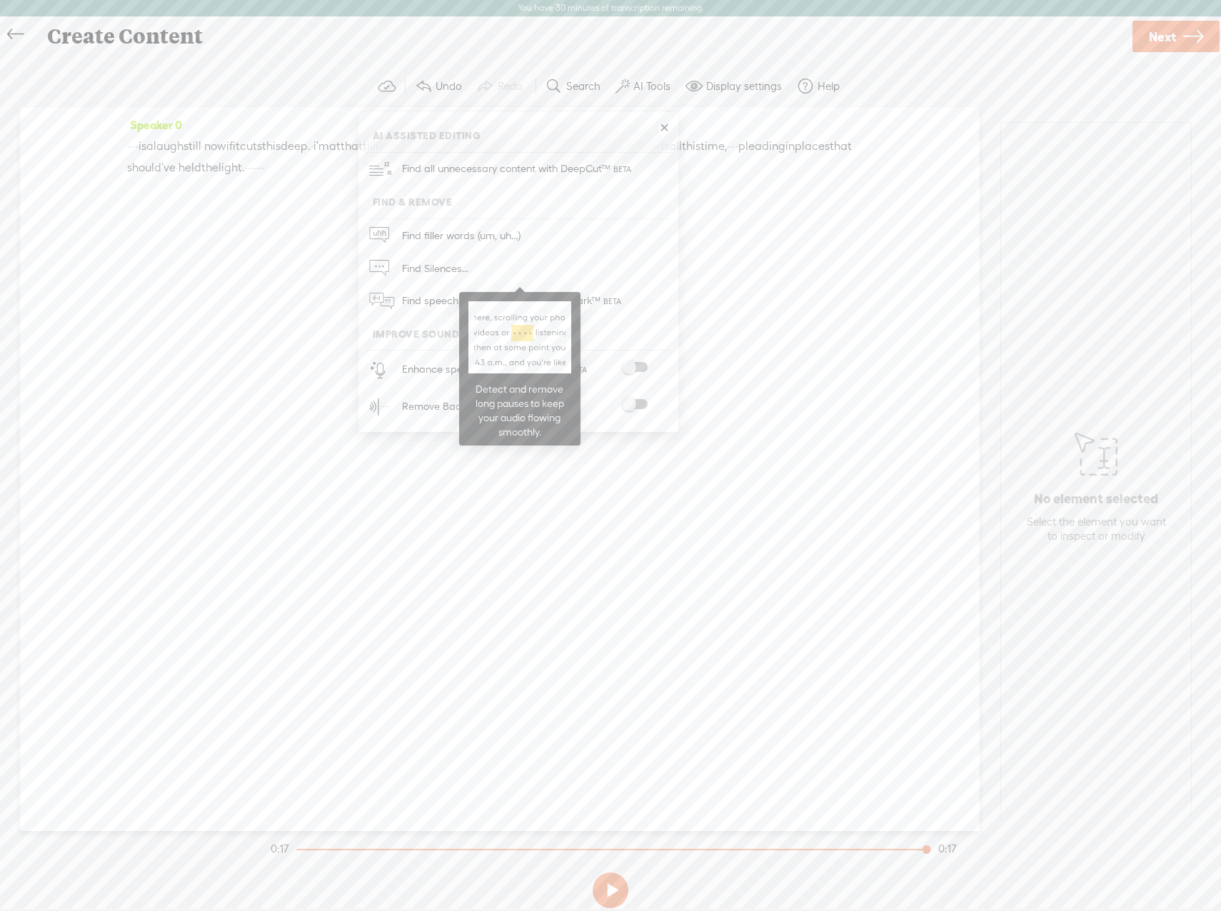
click at [421, 278] on span "Find Silences..." at bounding box center [435, 268] width 76 height 32
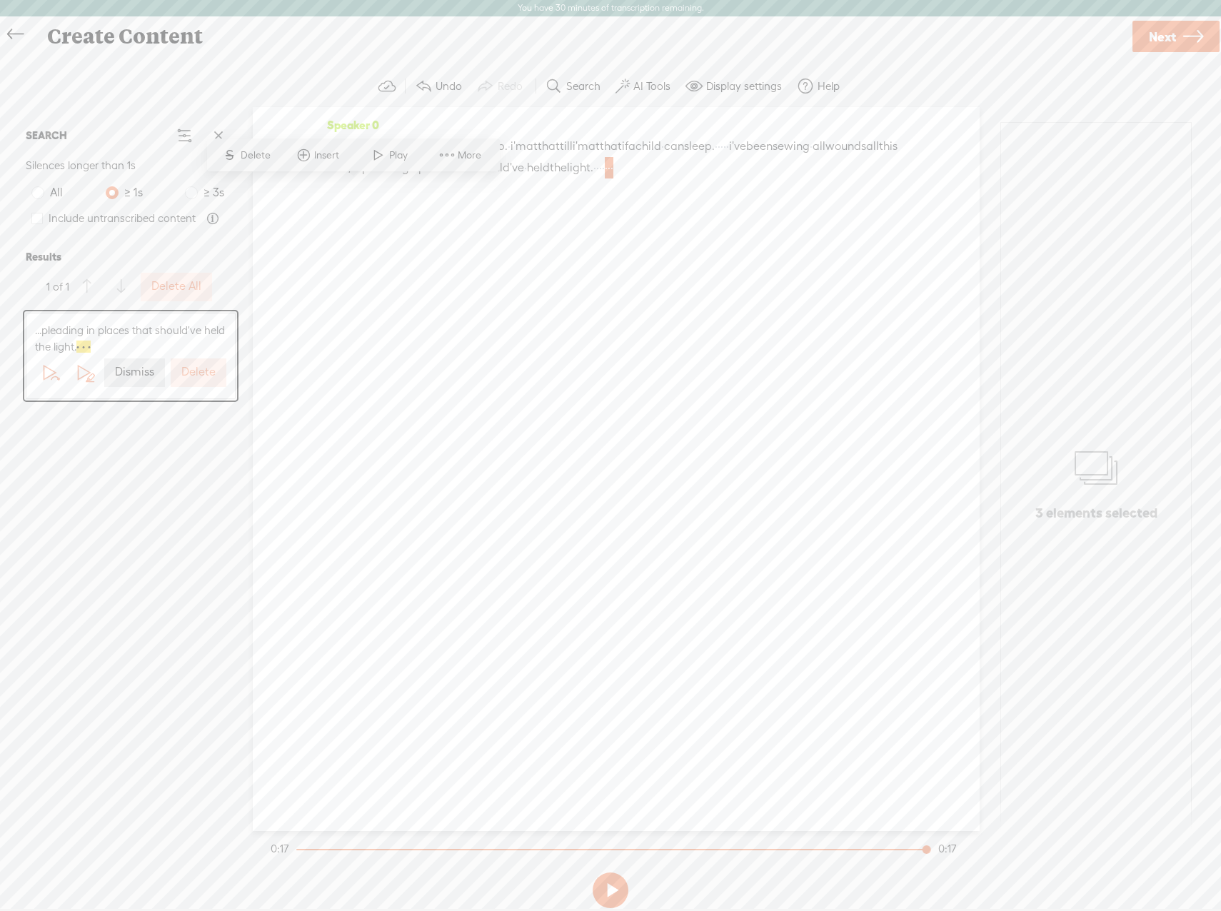
click at [205, 369] on label "Delete" at bounding box center [198, 372] width 34 height 15
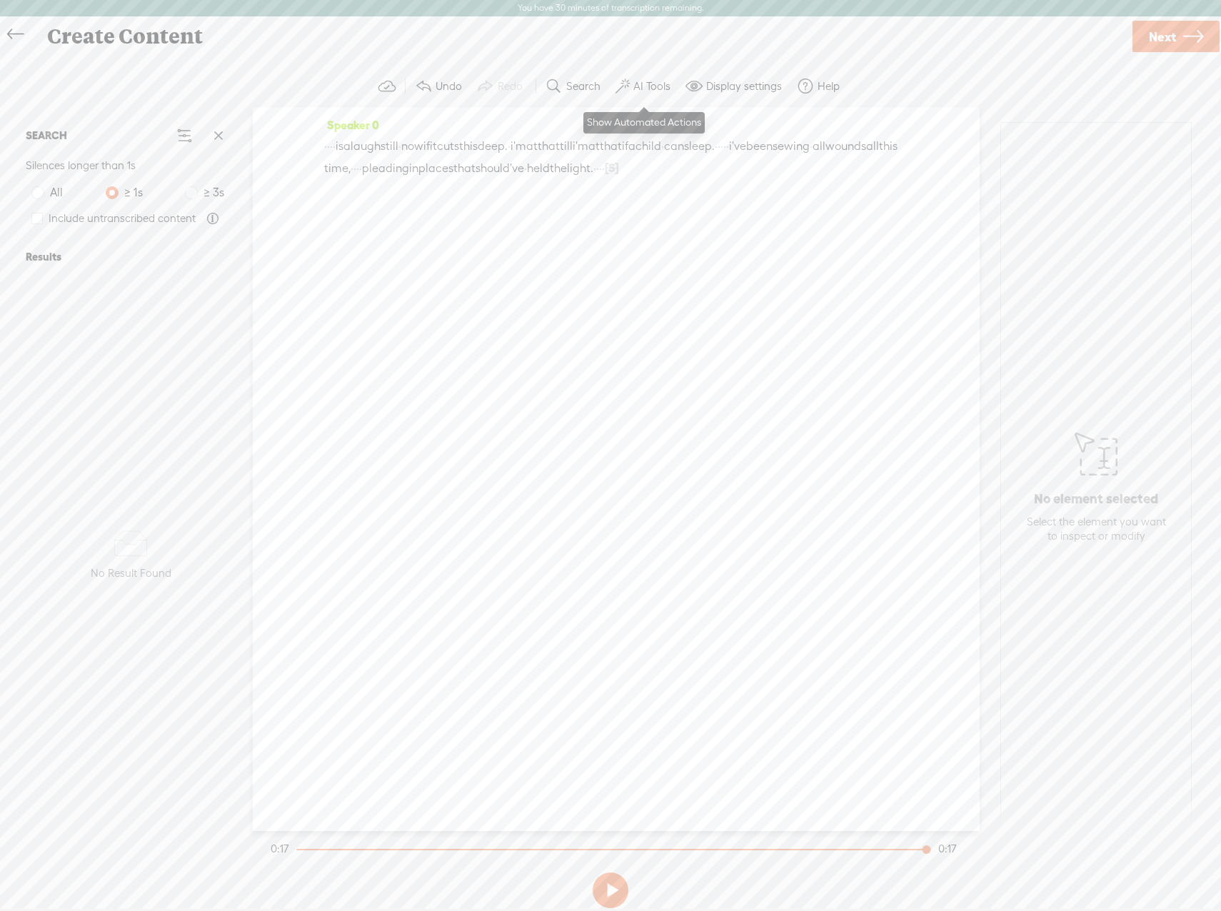
click at [648, 89] on label "AI Tools" at bounding box center [651, 86] width 37 height 14
click at [640, 369] on span at bounding box center [635, 367] width 26 height 10
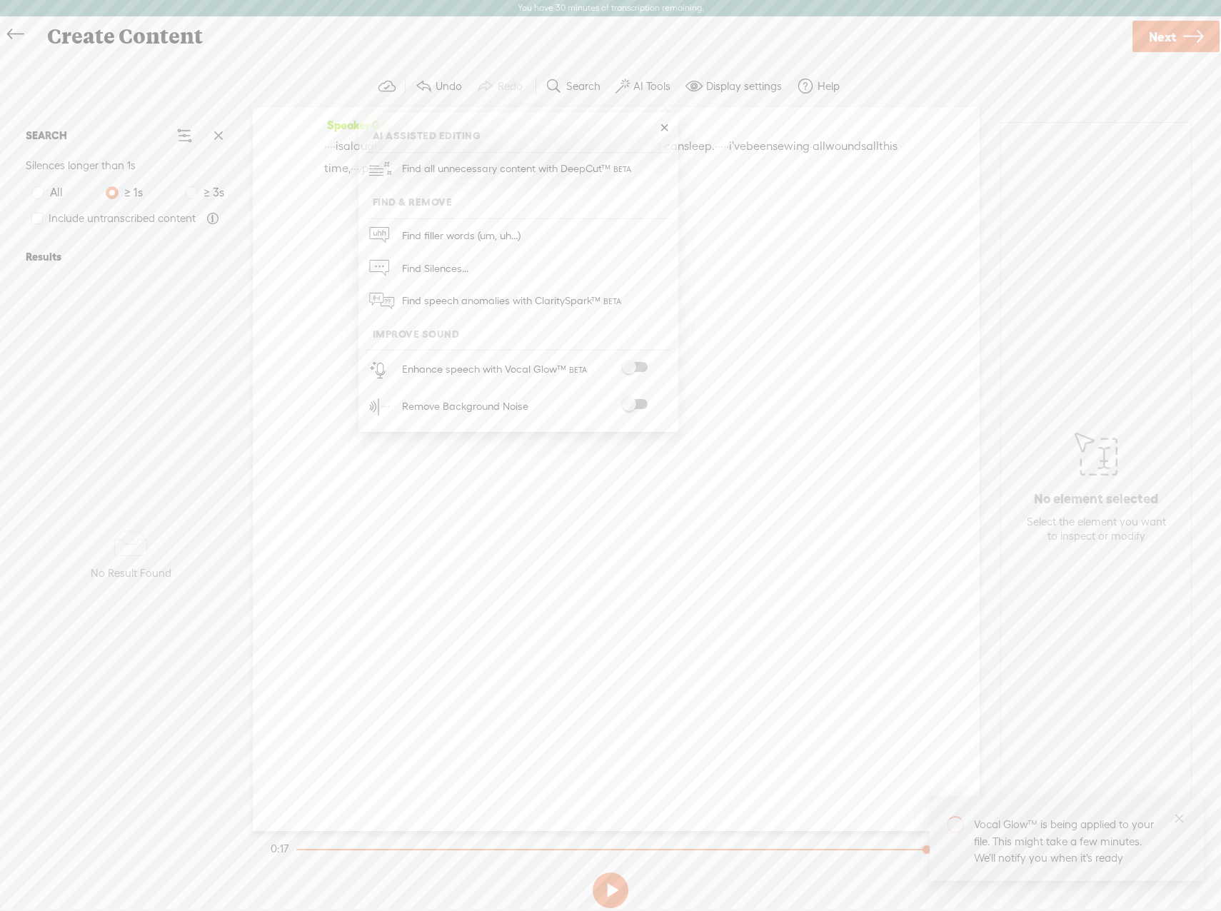
click at [634, 401] on span at bounding box center [635, 404] width 26 height 10
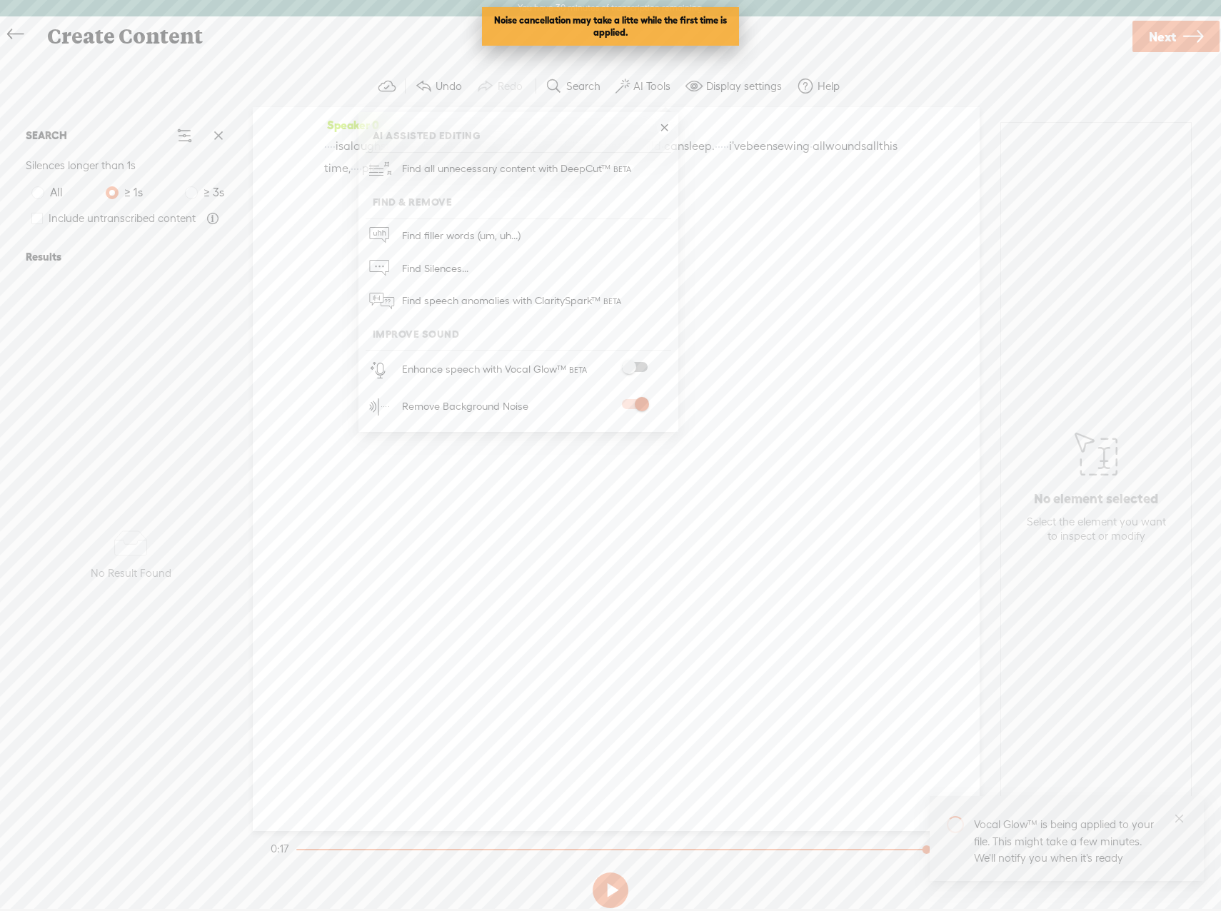
click at [761, 259] on div "Speaker 0 · · · · is a laugh still · now if it cuts this deep. · i'm at that ti…" at bounding box center [616, 469] width 727 height 724
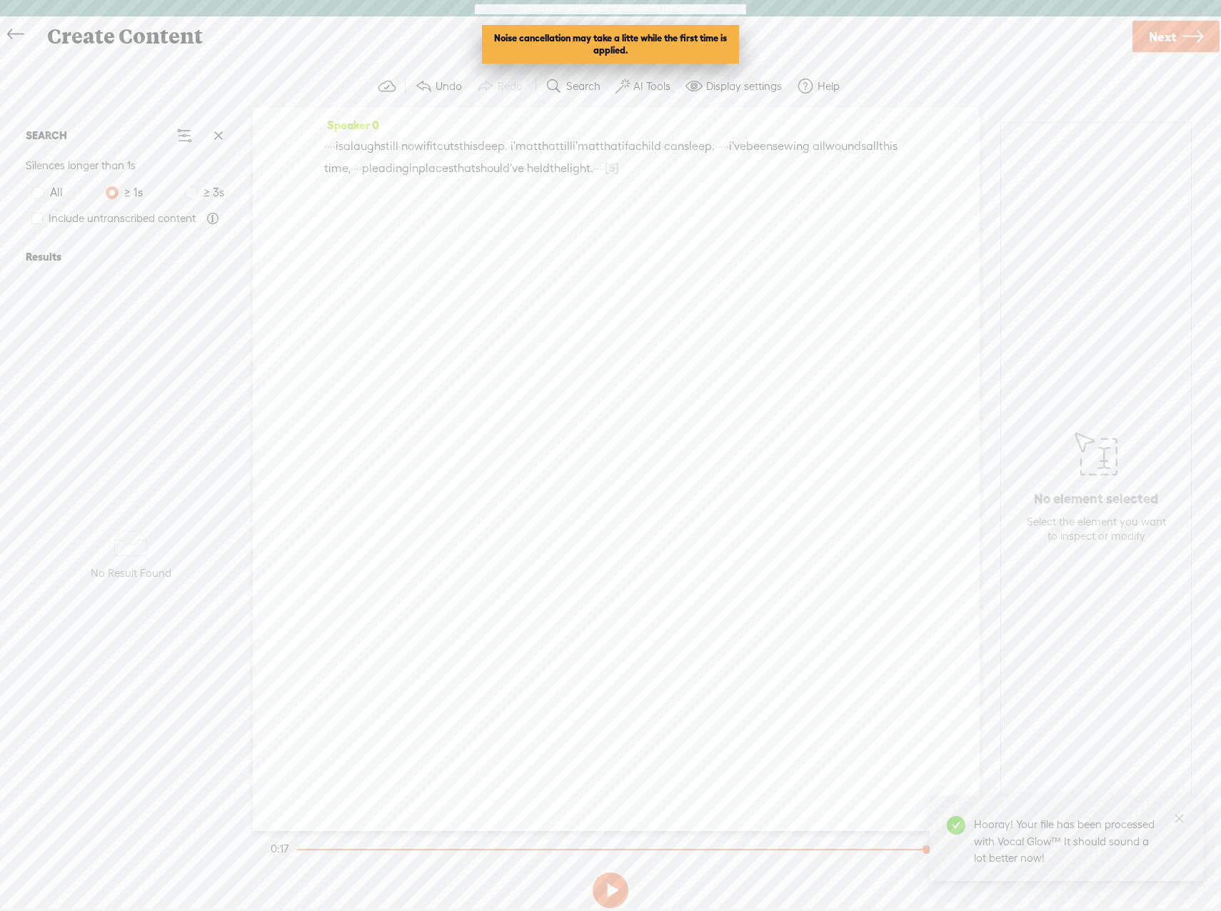
click at [344, 148] on span "is" at bounding box center [340, 146] width 8 height 21
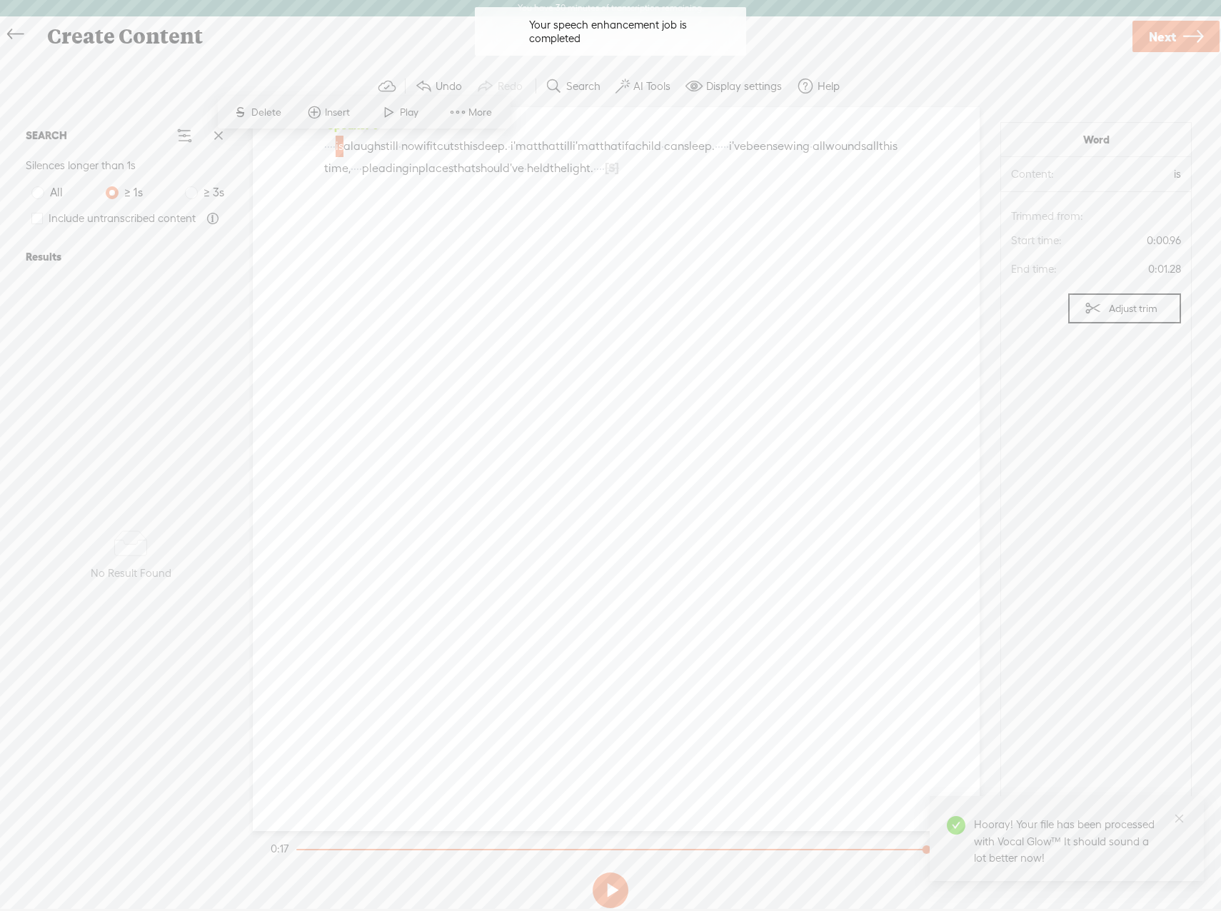
click at [402, 117] on span "Play" at bounding box center [411, 113] width 22 height 14
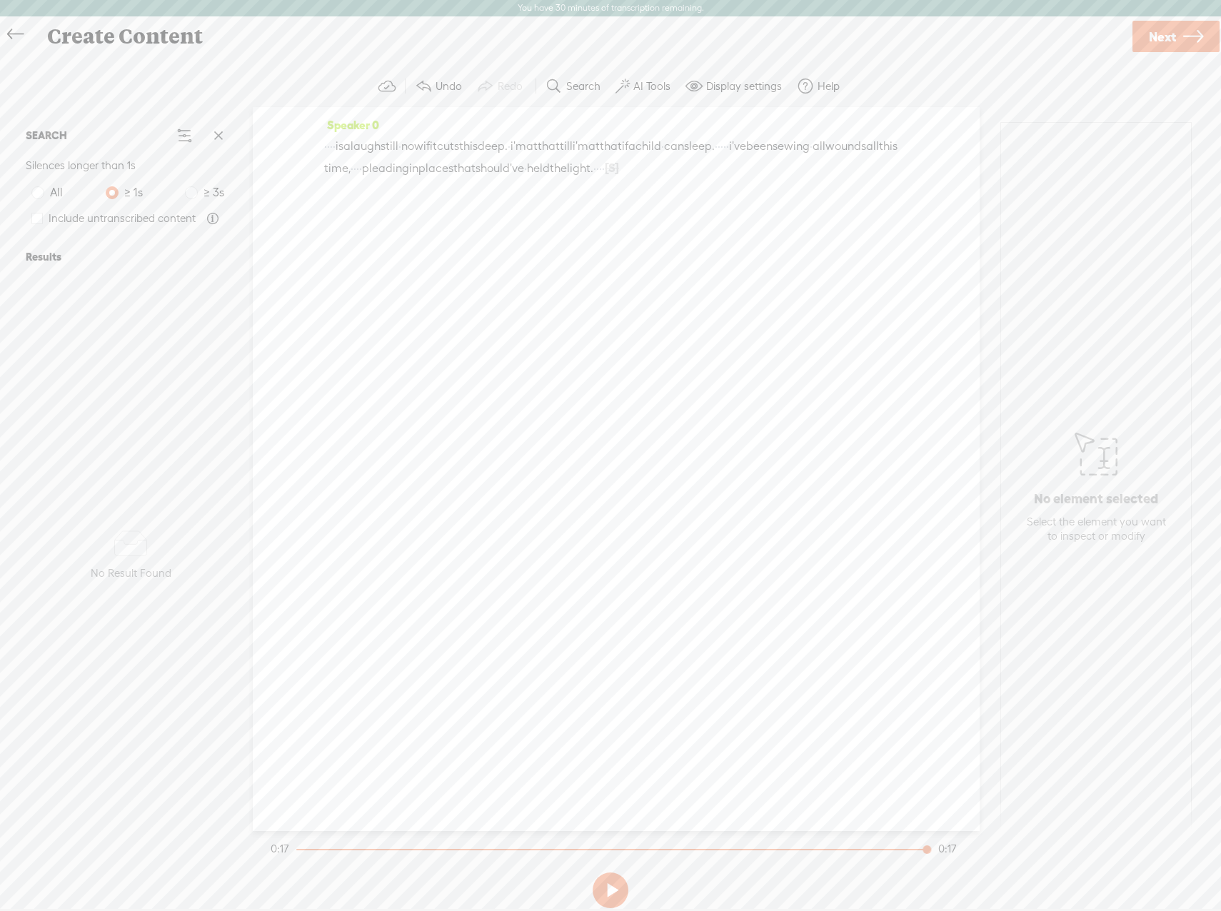
click at [597, 893] on button at bounding box center [611, 891] width 36 height 36
click at [441, 86] on label "Undo" at bounding box center [449, 86] width 26 height 14
click at [643, 85] on label "AI Tools" at bounding box center [651, 86] width 37 height 14
click at [645, 362] on span at bounding box center [635, 367] width 26 height 10
drag, startPoint x: 601, startPoint y: 844, endPoint x: 264, endPoint y: 839, distance: 337.1
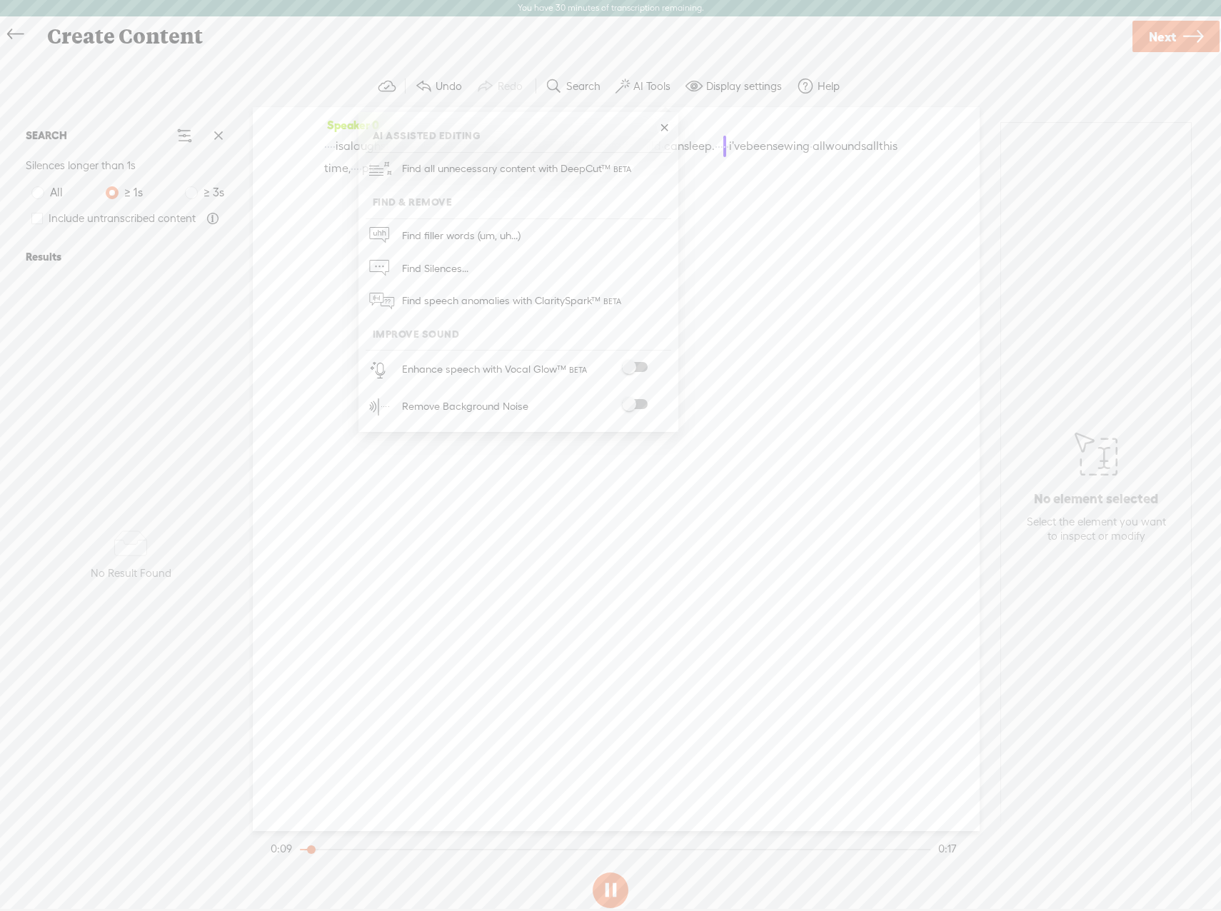
click at [264, 839] on div "Trebble audio editor works best with Google Chrome or Firefox. Please switch yo…" at bounding box center [610, 490] width 1193 height 848
click at [307, 853] on section "0:09 0:17" at bounding box center [613, 849] width 691 height 36
click at [344, 148] on span "is" at bounding box center [340, 146] width 8 height 21
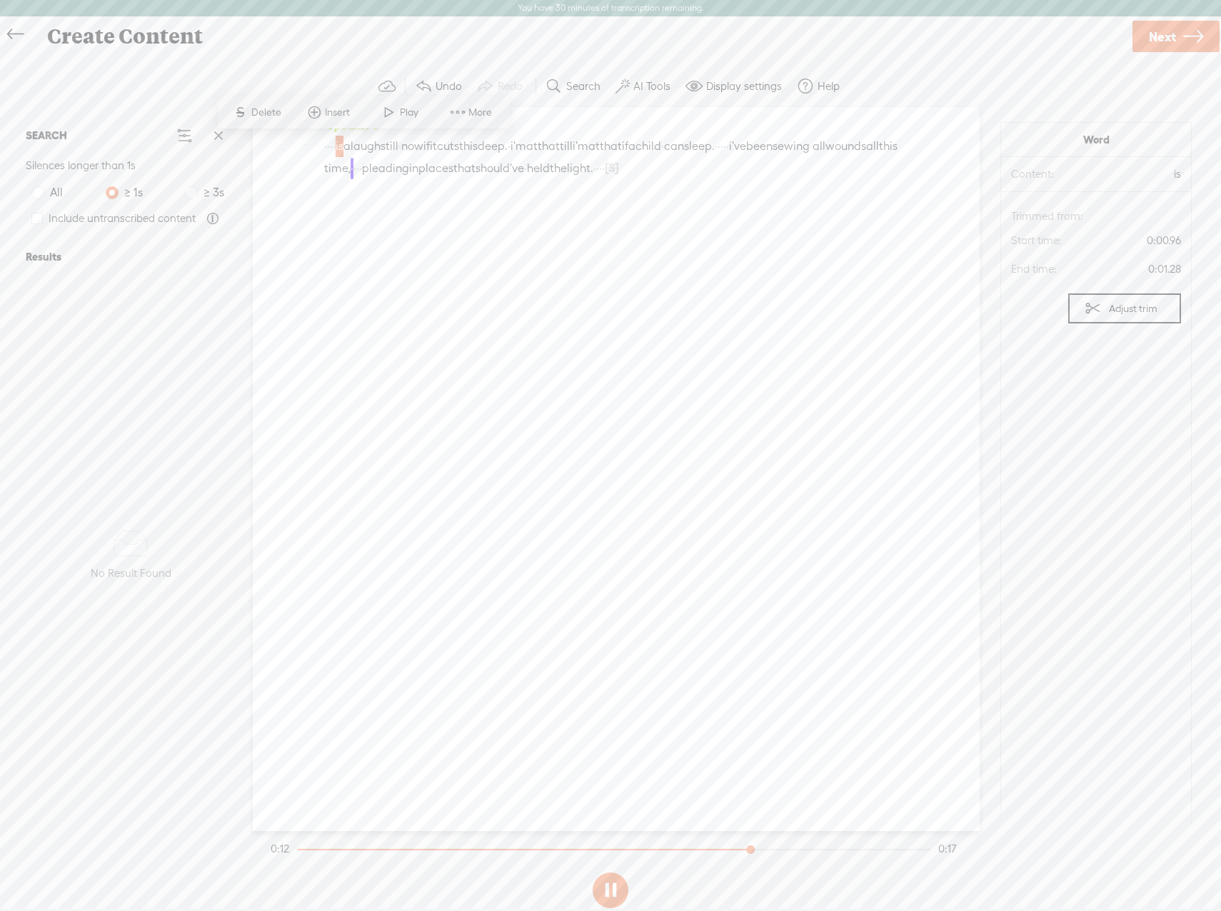
click at [400, 109] on span "Play" at bounding box center [411, 113] width 22 height 14
click at [729, 142] on span "·" at bounding box center [727, 146] width 3 height 21
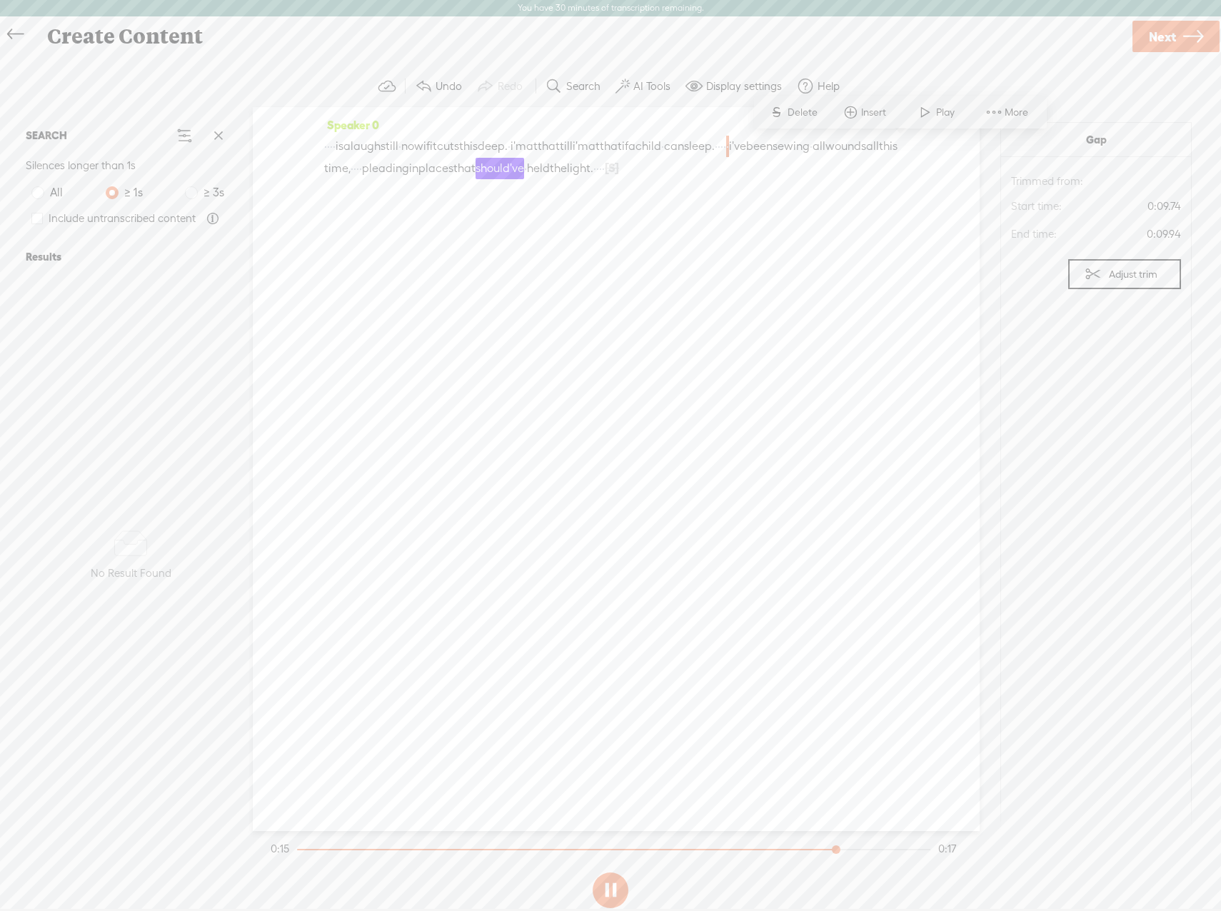
drag, startPoint x: 868, startPoint y: 141, endPoint x: 901, endPoint y: 144, distance: 32.3
click at [901, 144] on div "· · · · is a laugh still · now if it cuts this deep. · i'm at that till i'm at …" at bounding box center [616, 158] width 584 height 44
drag, startPoint x: 902, startPoint y: 147, endPoint x: 865, endPoint y: 144, distance: 37.2
click at [865, 144] on div "· · · · is a laugh still · now if it cuts this deep. · i'm at that till i'm at …" at bounding box center [616, 158] width 584 height 44
click at [961, 116] on span at bounding box center [961, 112] width 21 height 26
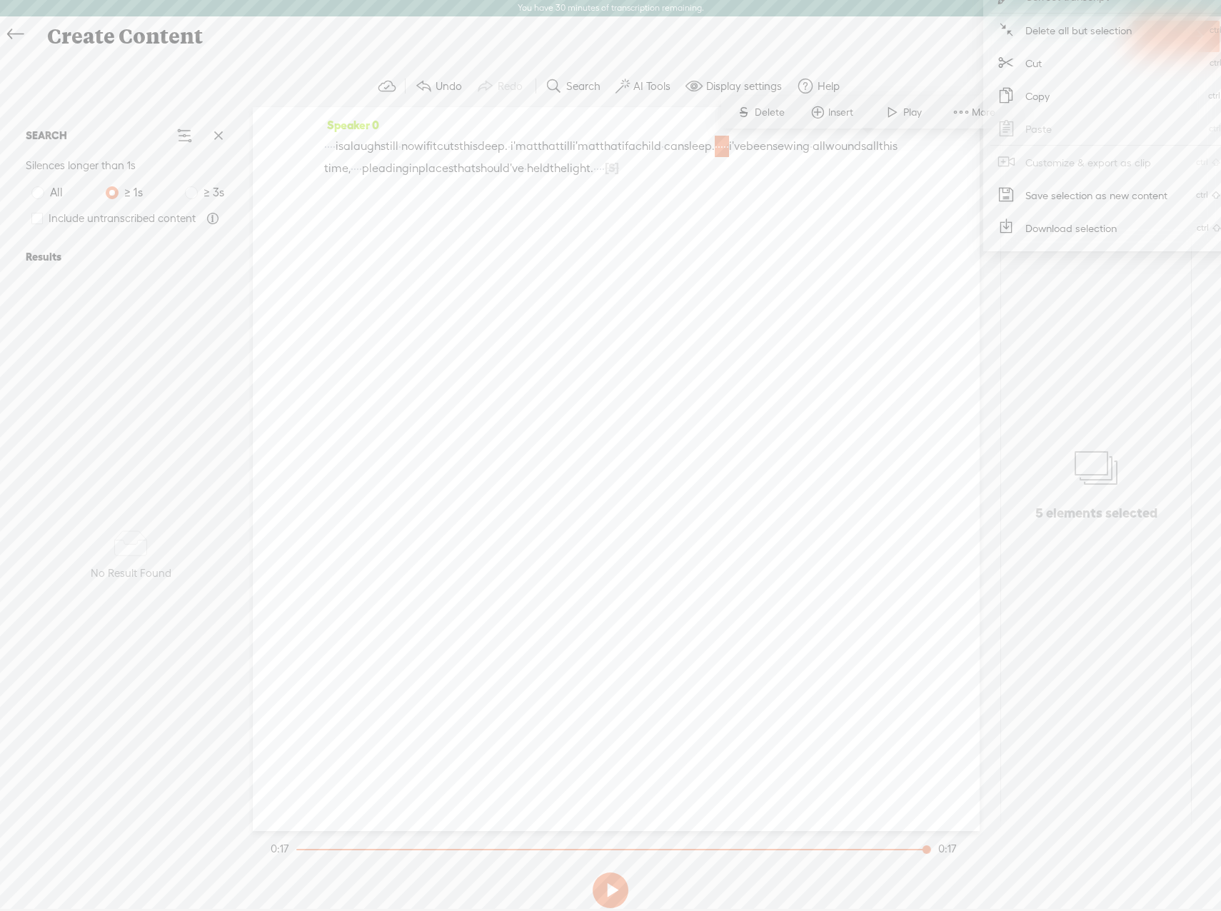
click at [769, 179] on div "· · · · is a laugh still · now if it cuts this deep. · i'm at that till i'm at …" at bounding box center [616, 158] width 584 height 44
click at [580, 83] on label "Search" at bounding box center [583, 86] width 34 height 14
click at [661, 86] on label "AI Tools" at bounding box center [651, 86] width 37 height 14
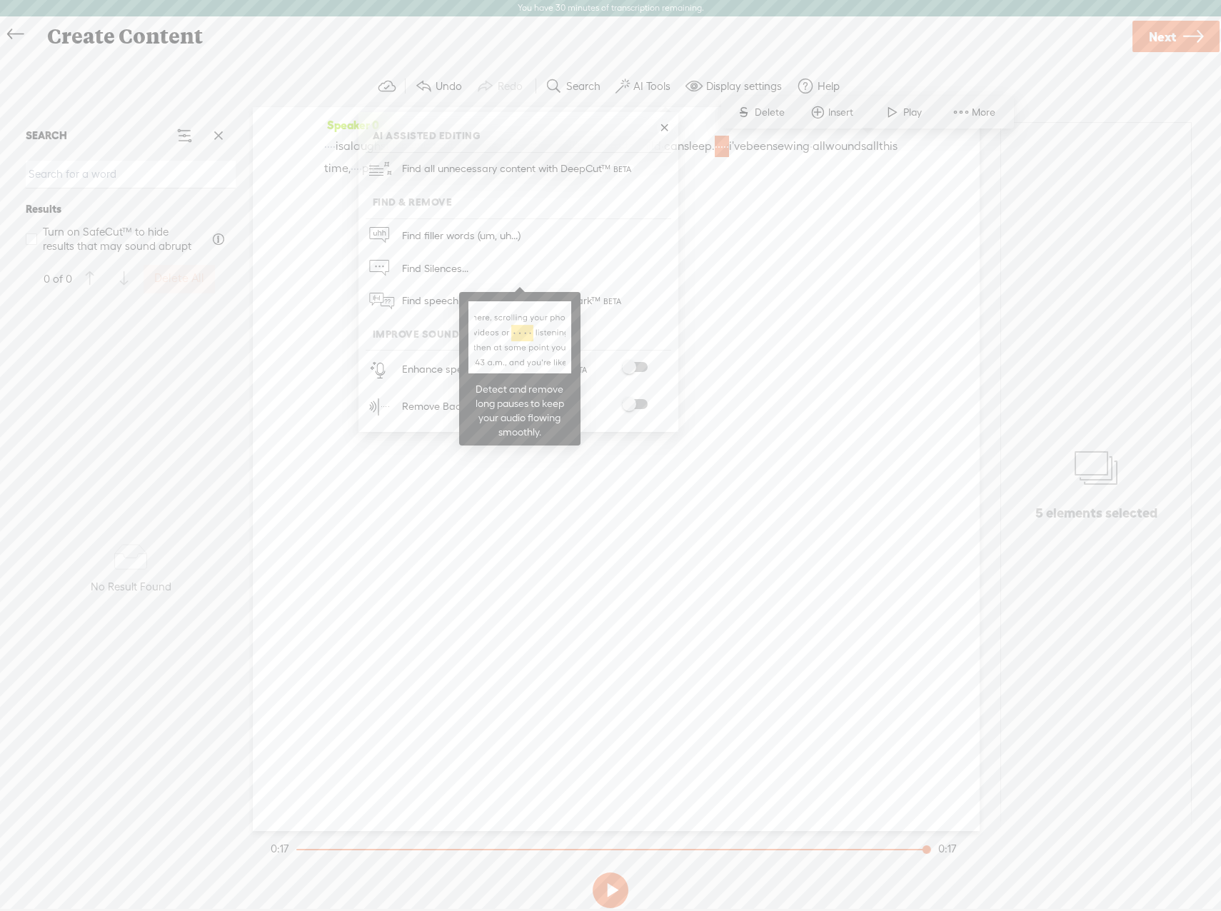
click at [441, 266] on span "Find Silences..." at bounding box center [435, 268] width 76 height 32
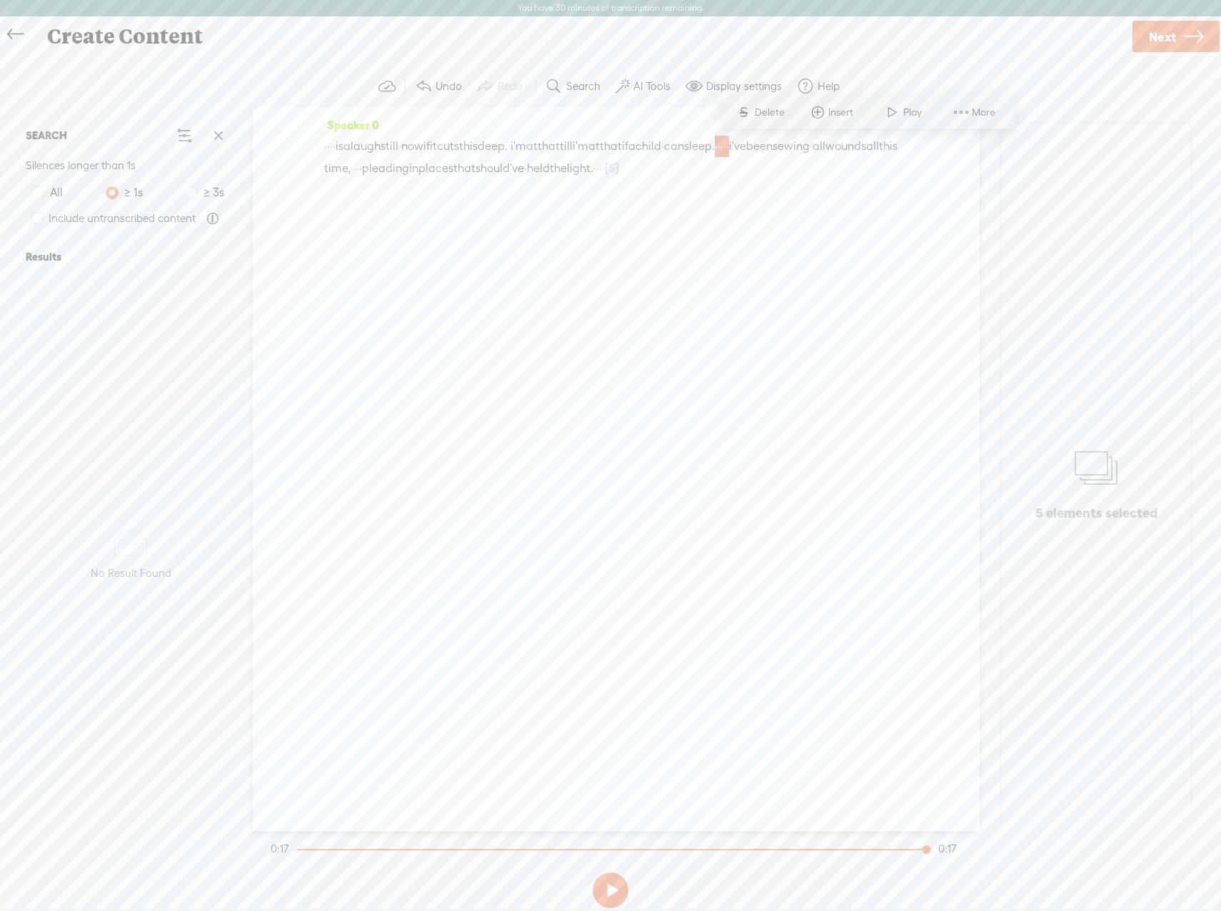
click at [1141, 30] on link "Next" at bounding box center [1176, 36] width 87 height 31
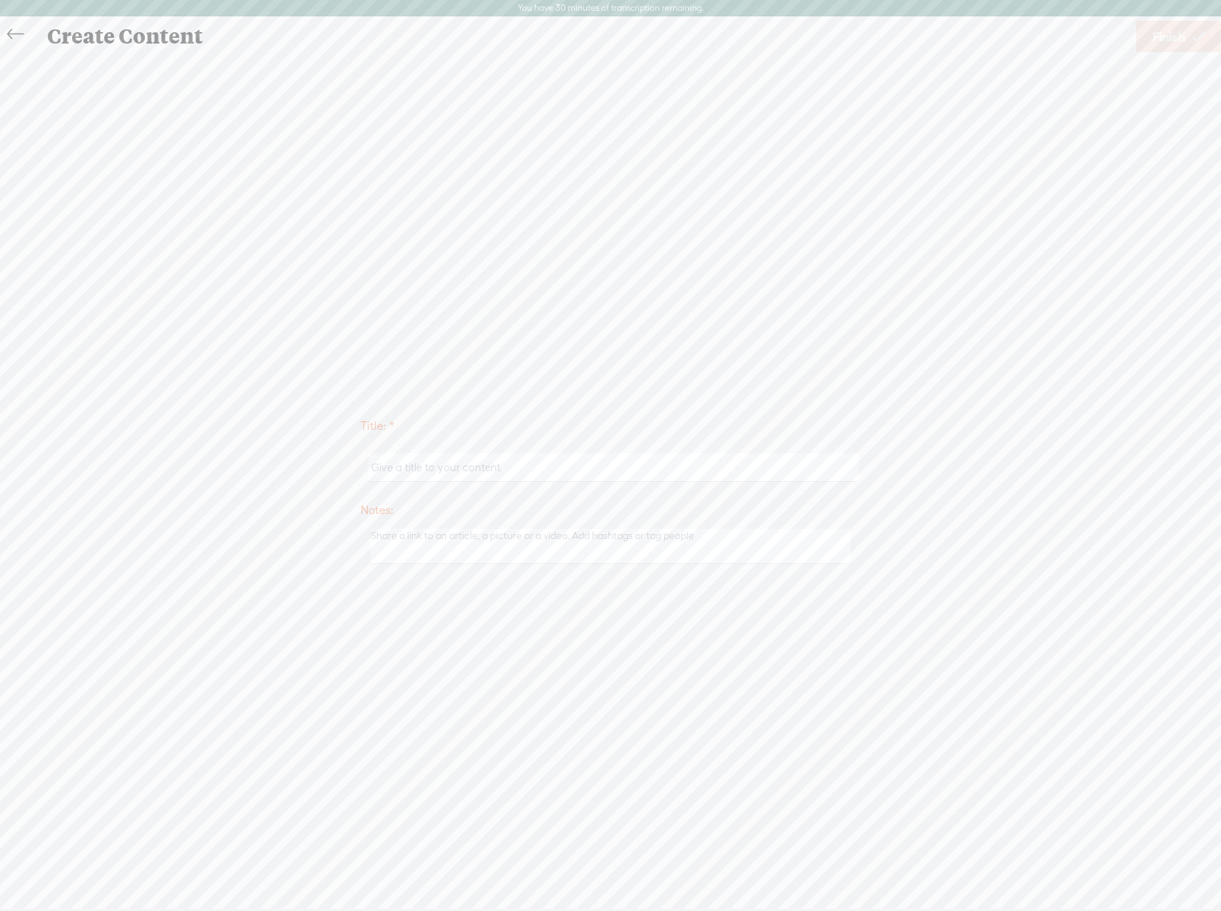
click at [523, 471] on input "text" at bounding box center [613, 467] width 489 height 28
type input "snippet"
click at [1159, 49] on span "Finish" at bounding box center [1169, 37] width 33 height 36
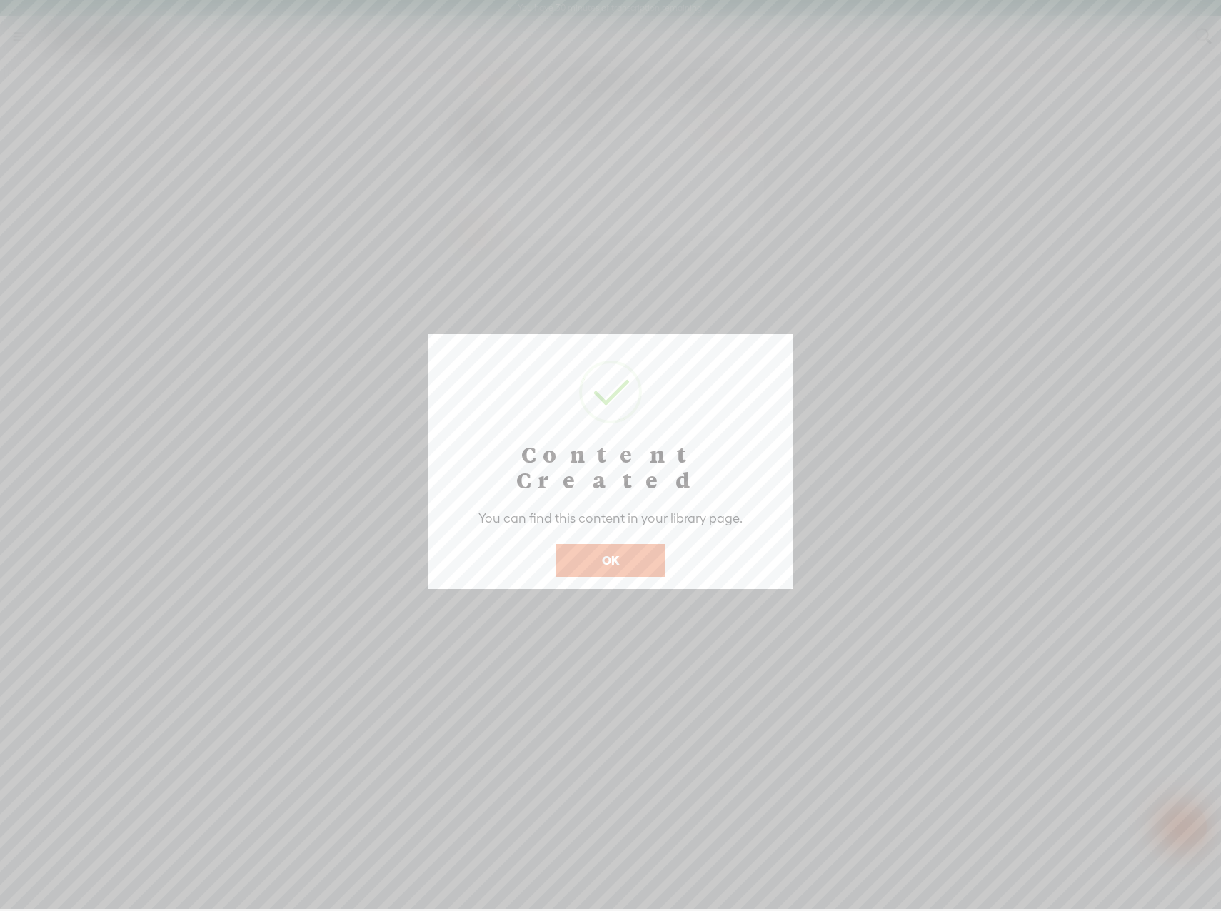
click at [634, 544] on button "OK" at bounding box center [610, 560] width 109 height 33
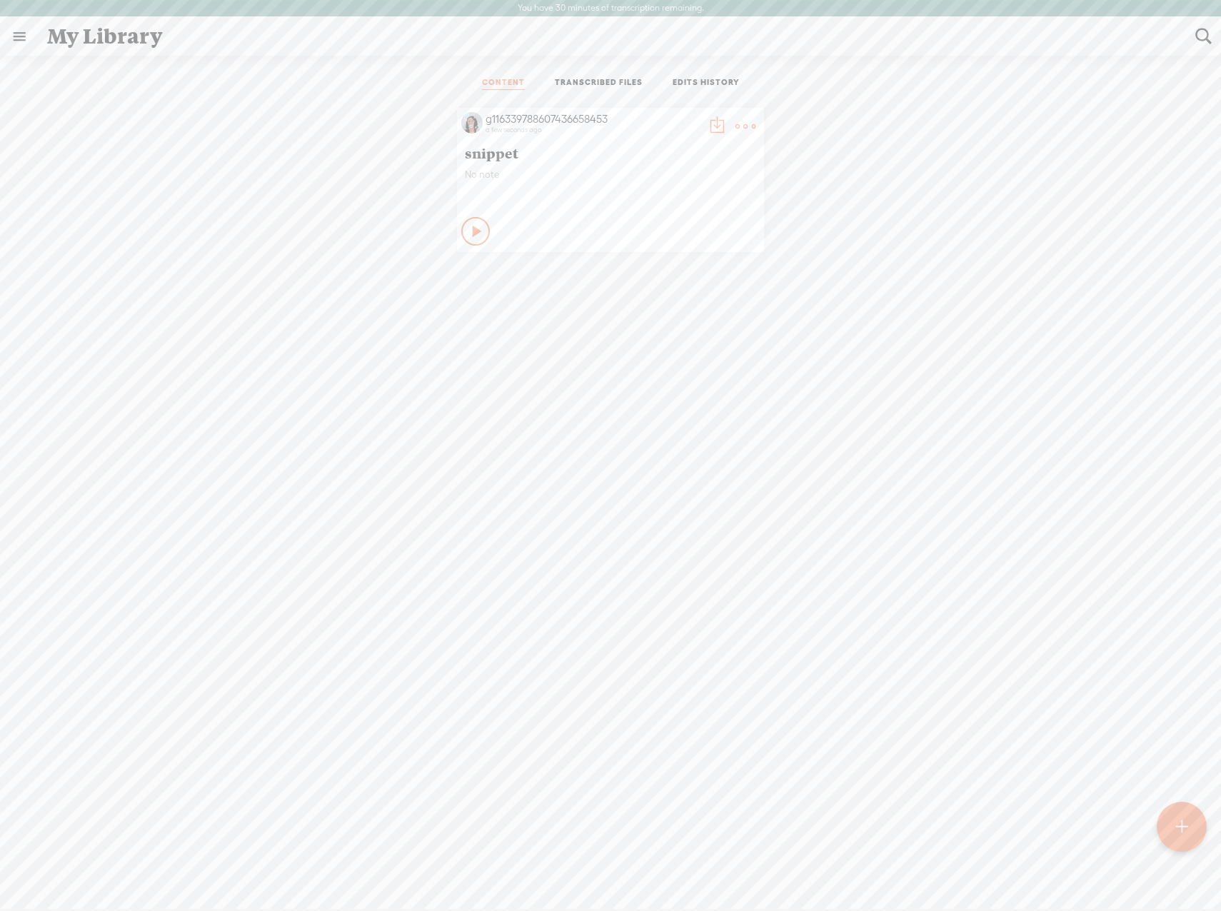
click at [707, 128] on t at bounding box center [717, 126] width 20 height 20
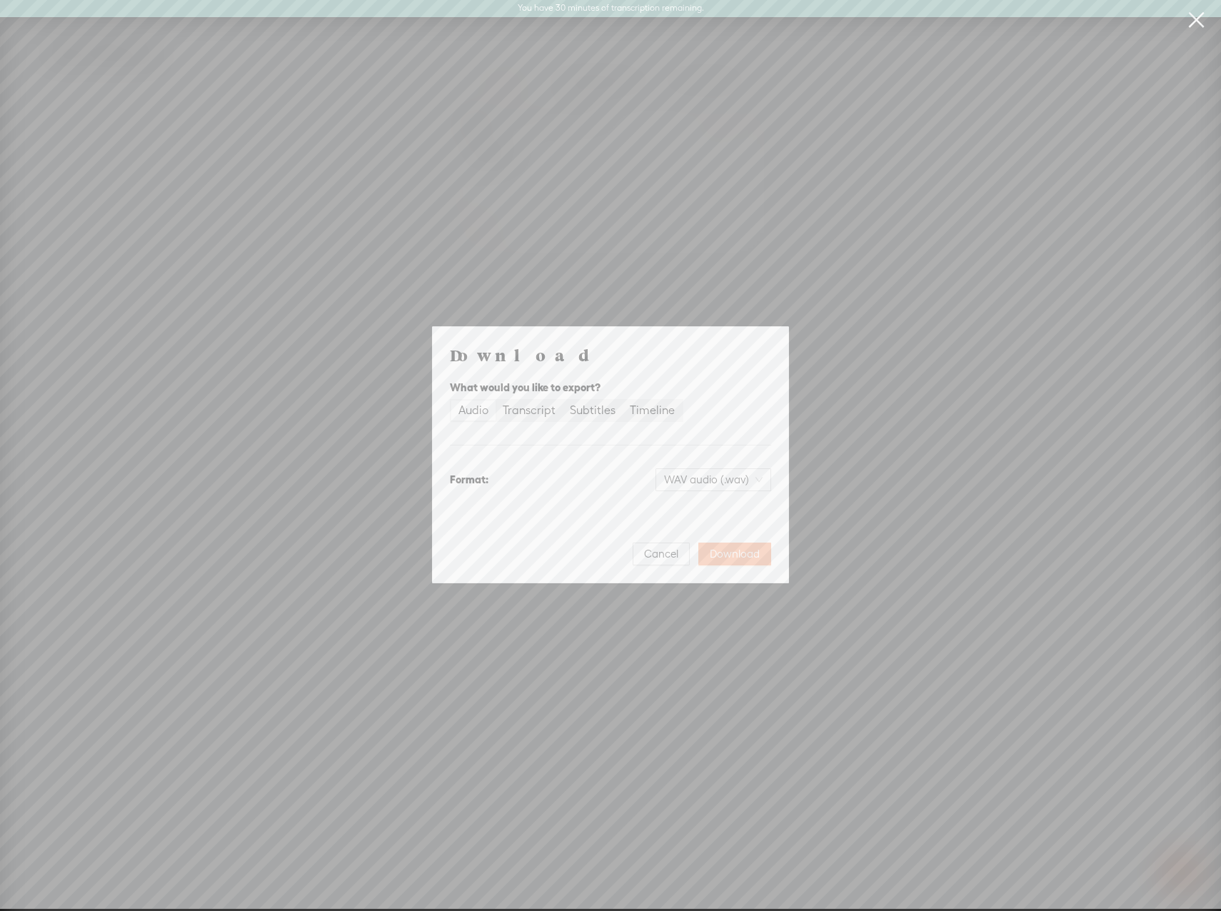
click at [728, 554] on span "Download" at bounding box center [735, 554] width 50 height 14
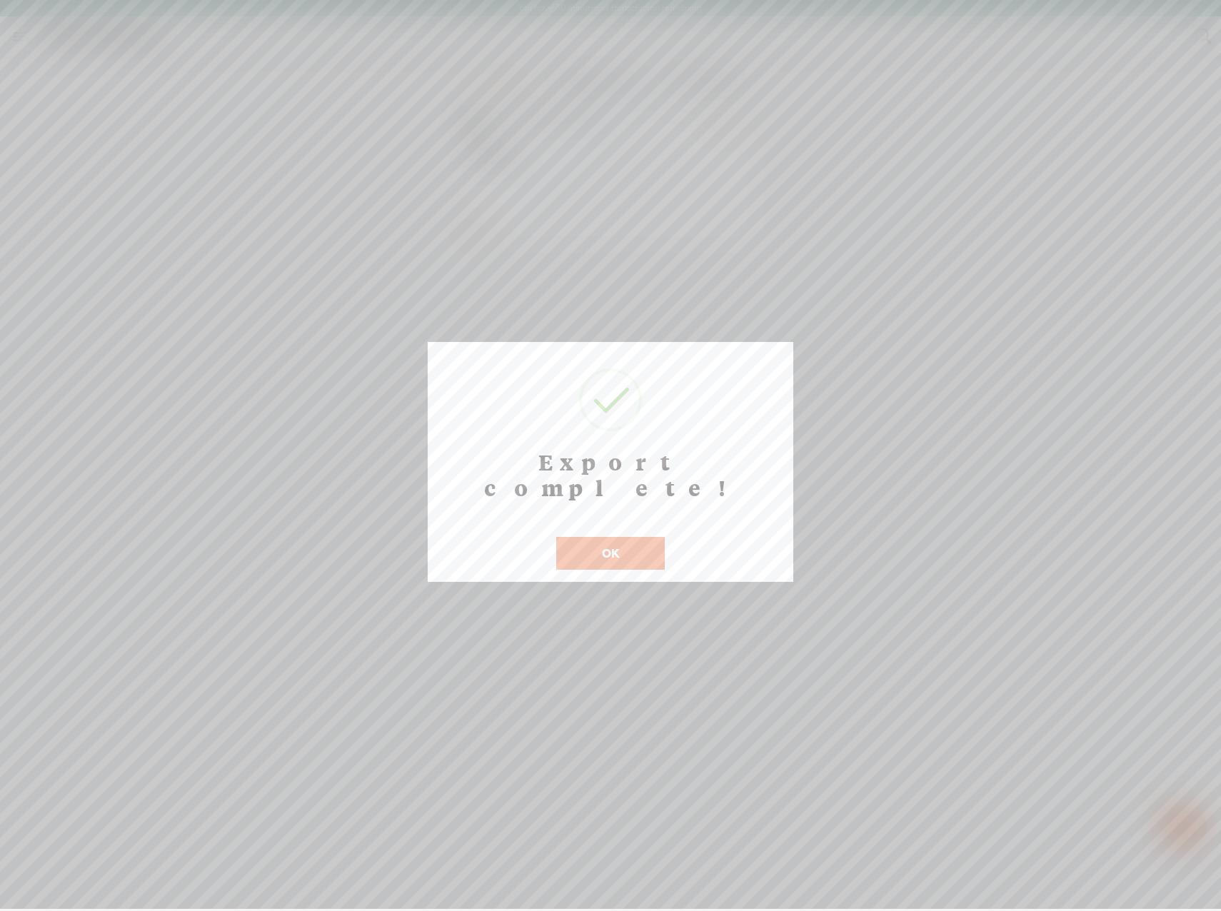
click at [645, 537] on button "OK" at bounding box center [610, 553] width 109 height 33
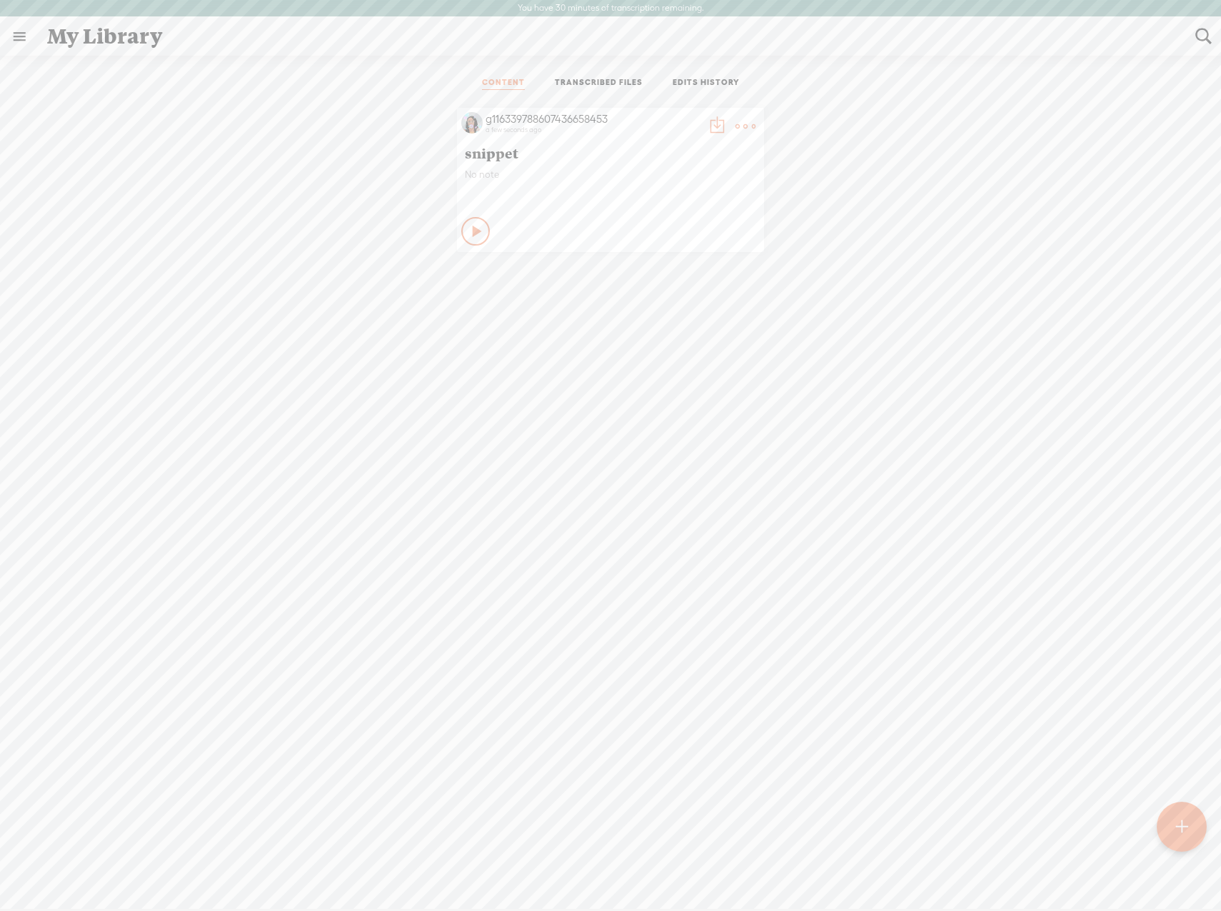
click at [736, 120] on t at bounding box center [746, 126] width 20 height 20
click at [673, 348] on link "Delete" at bounding box center [672, 338] width 143 height 33
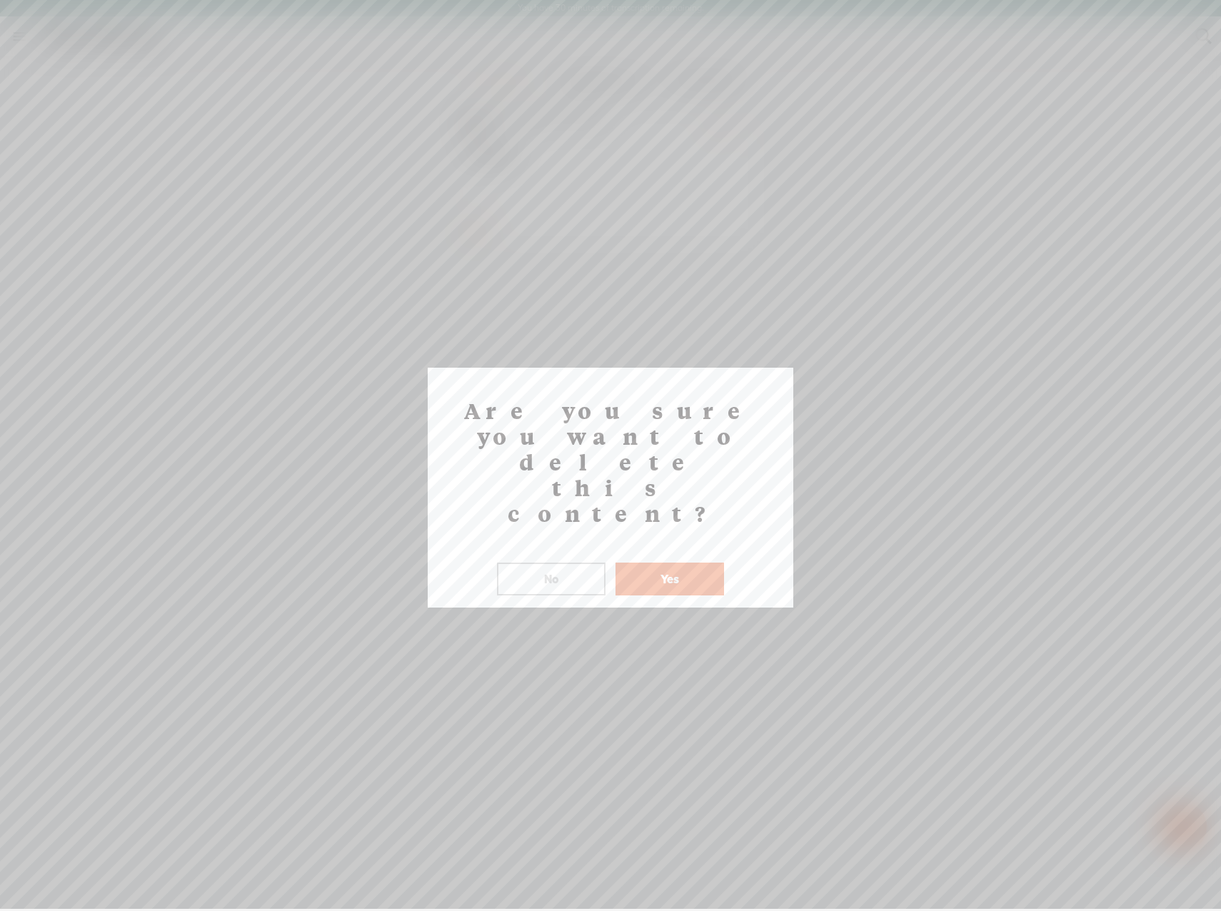
click at [696, 563] on button "Yes" at bounding box center [670, 579] width 109 height 33
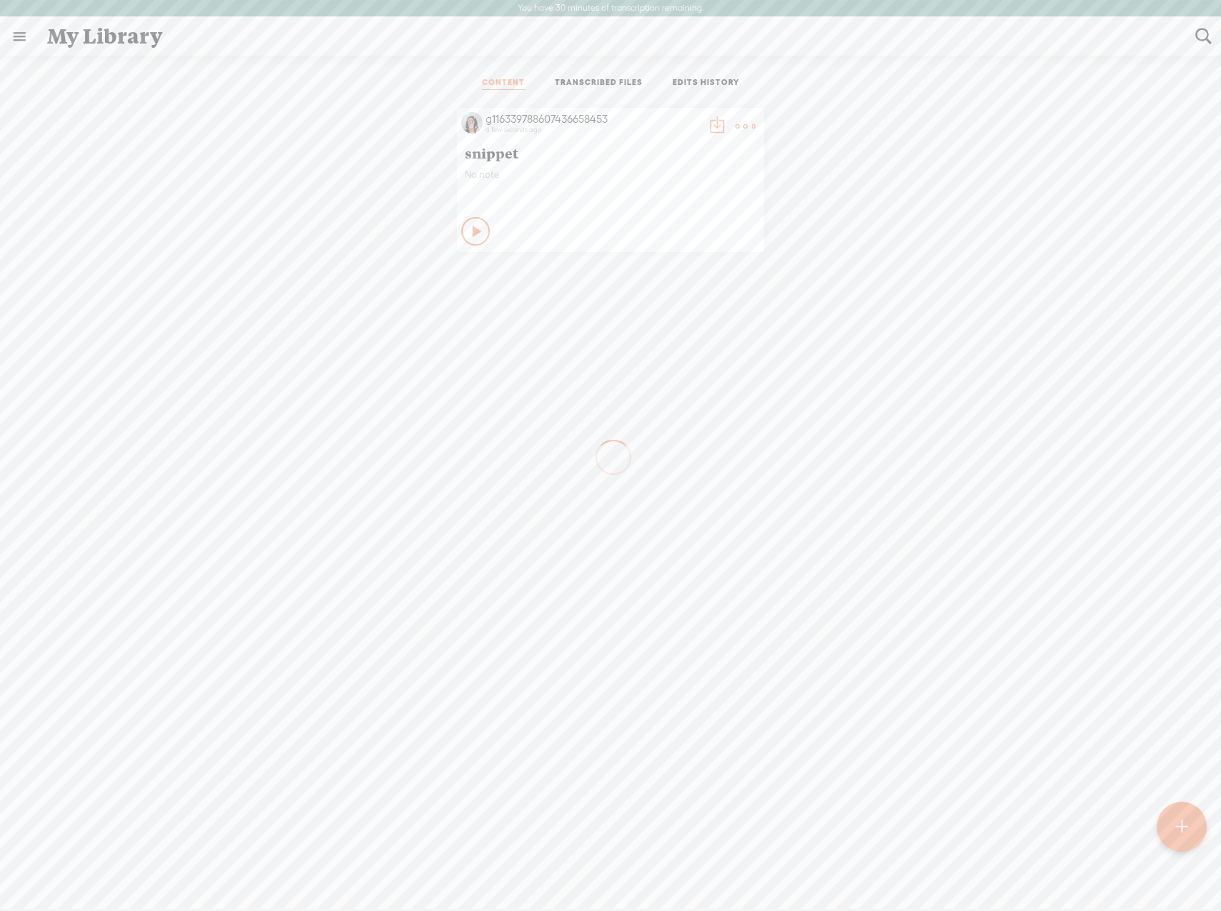
drag, startPoint x: 1091, startPoint y: 0, endPoint x: 736, endPoint y: 454, distance: 576.4
click at [736, 454] on div "g116339788607436658453 a few seconds ago snippet No note Play Content" at bounding box center [611, 531] width 1200 height 861
